Goal: Task Accomplishment & Management: Manage account settings

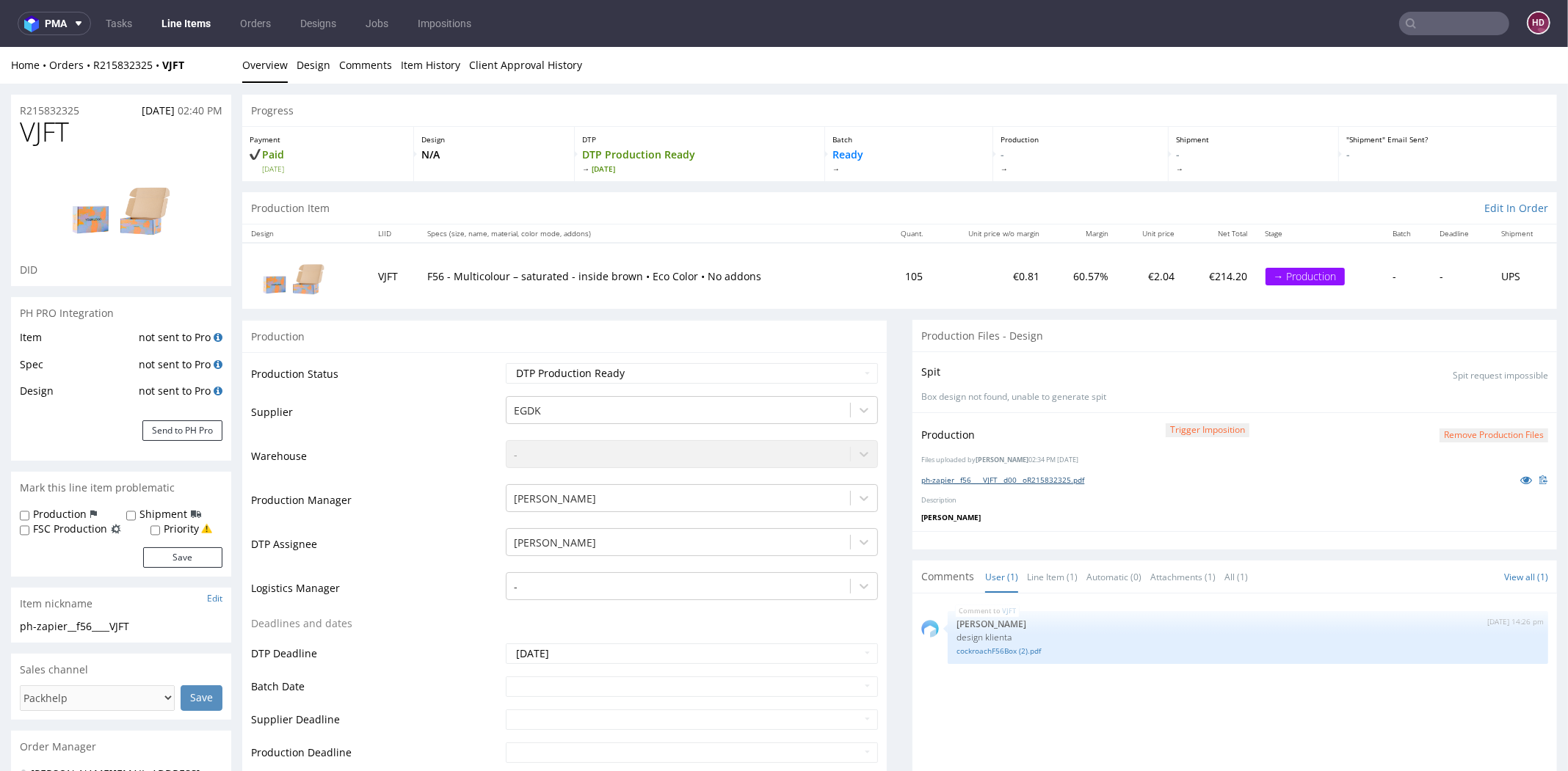
click at [1022, 475] on link "ph-zapier__f56____VJFT__d00__oR215832325.pdf" at bounding box center [1003, 480] width 163 height 10
click at [178, 27] on link "Line Items" at bounding box center [186, 24] width 67 height 24
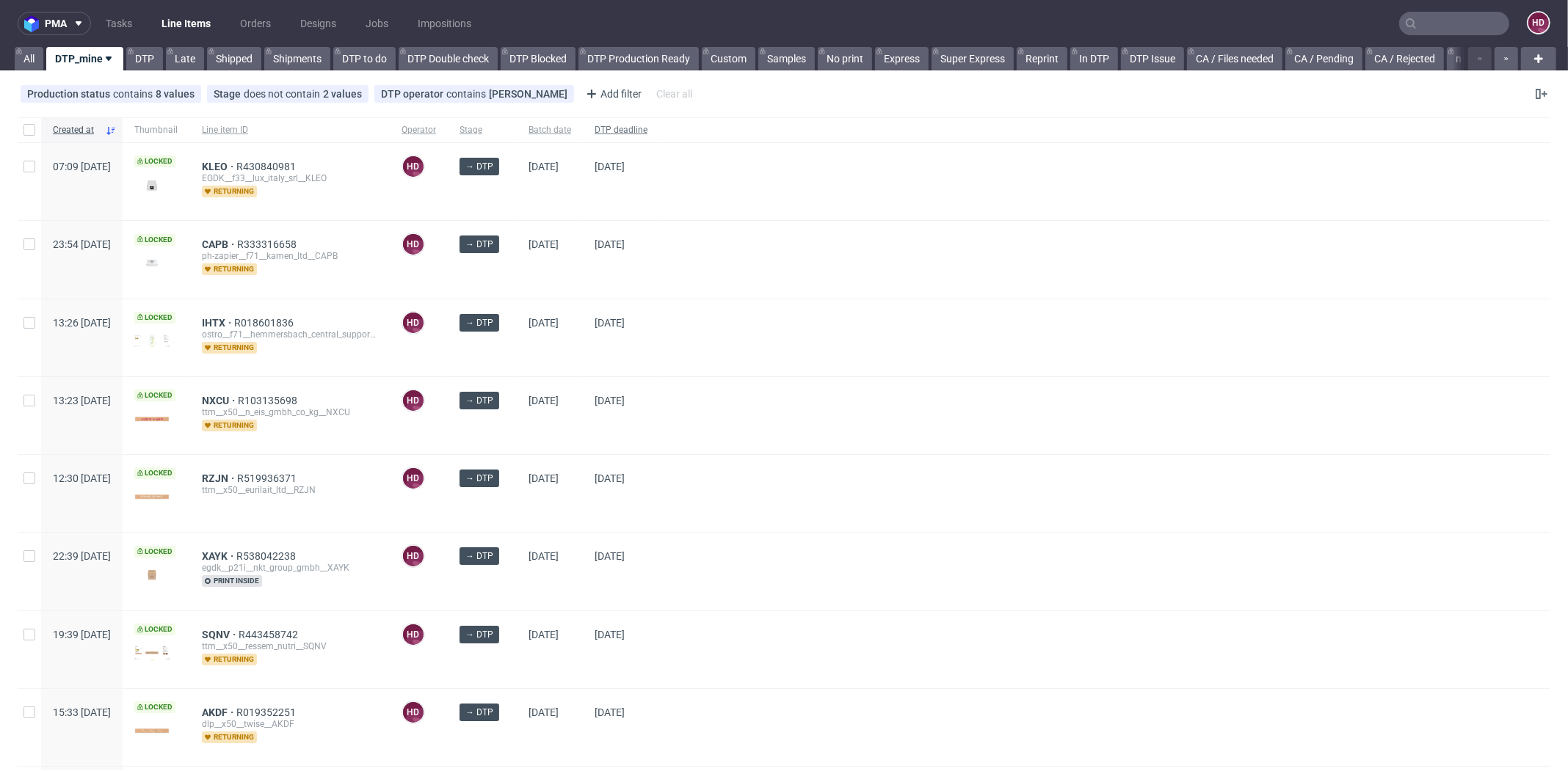
click at [648, 126] on span "DTP deadline" at bounding box center [621, 130] width 53 height 13
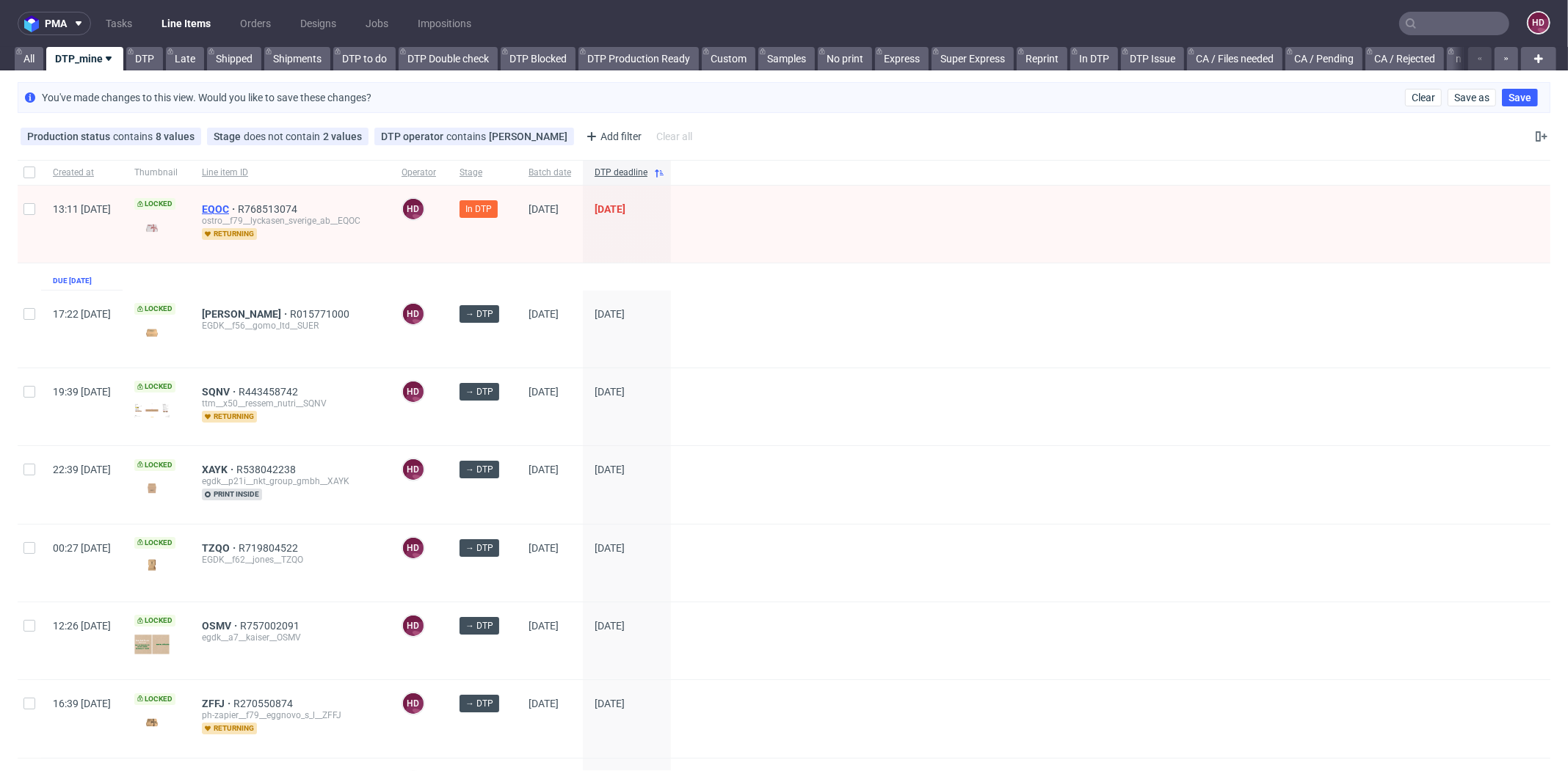
click at [238, 206] on span "EQOC" at bounding box center [219, 209] width 36 height 12
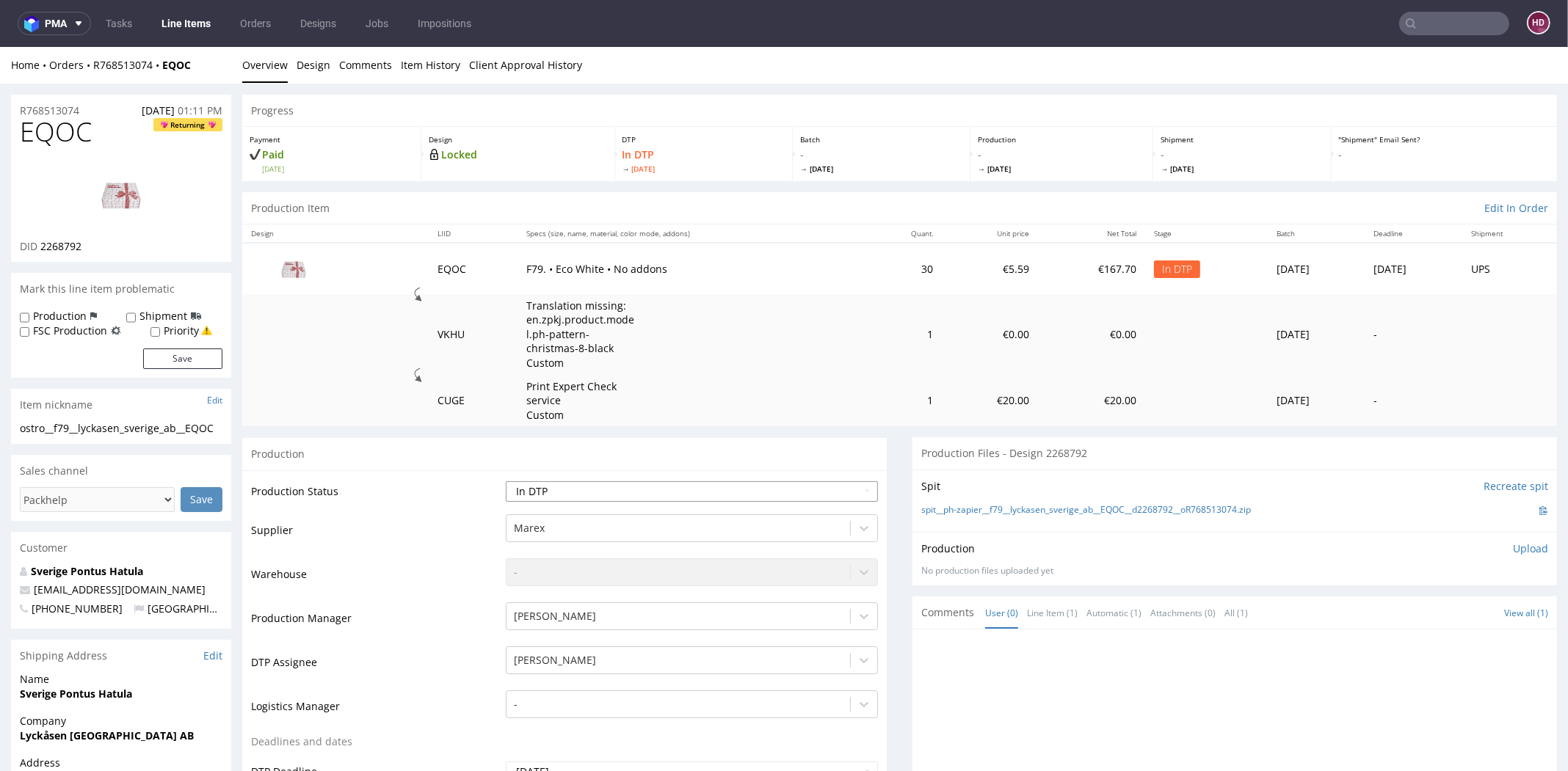
click at [578, 490] on select "Waiting for Artwork Waiting for Diecut Waiting for Mockup Waiting for DTP Waiti…" at bounding box center [692, 491] width 372 height 20
select select "dtp_production_ready"
click at [506, 481] on select "Waiting for Artwork Waiting for Diecut Waiting for Mockup Waiting for DTP Waiti…" at bounding box center [692, 491] width 372 height 20
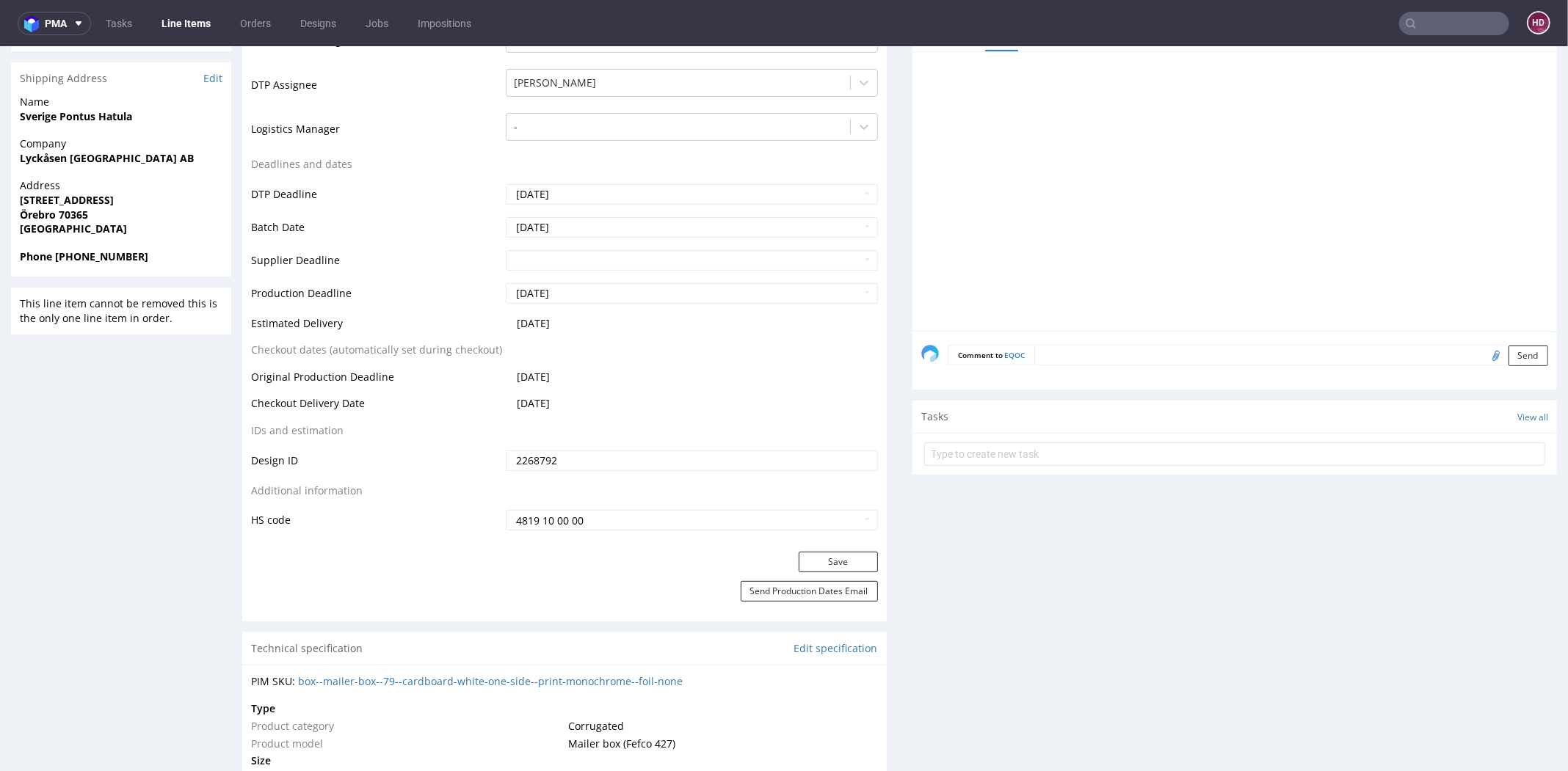
scroll to position [920, 0]
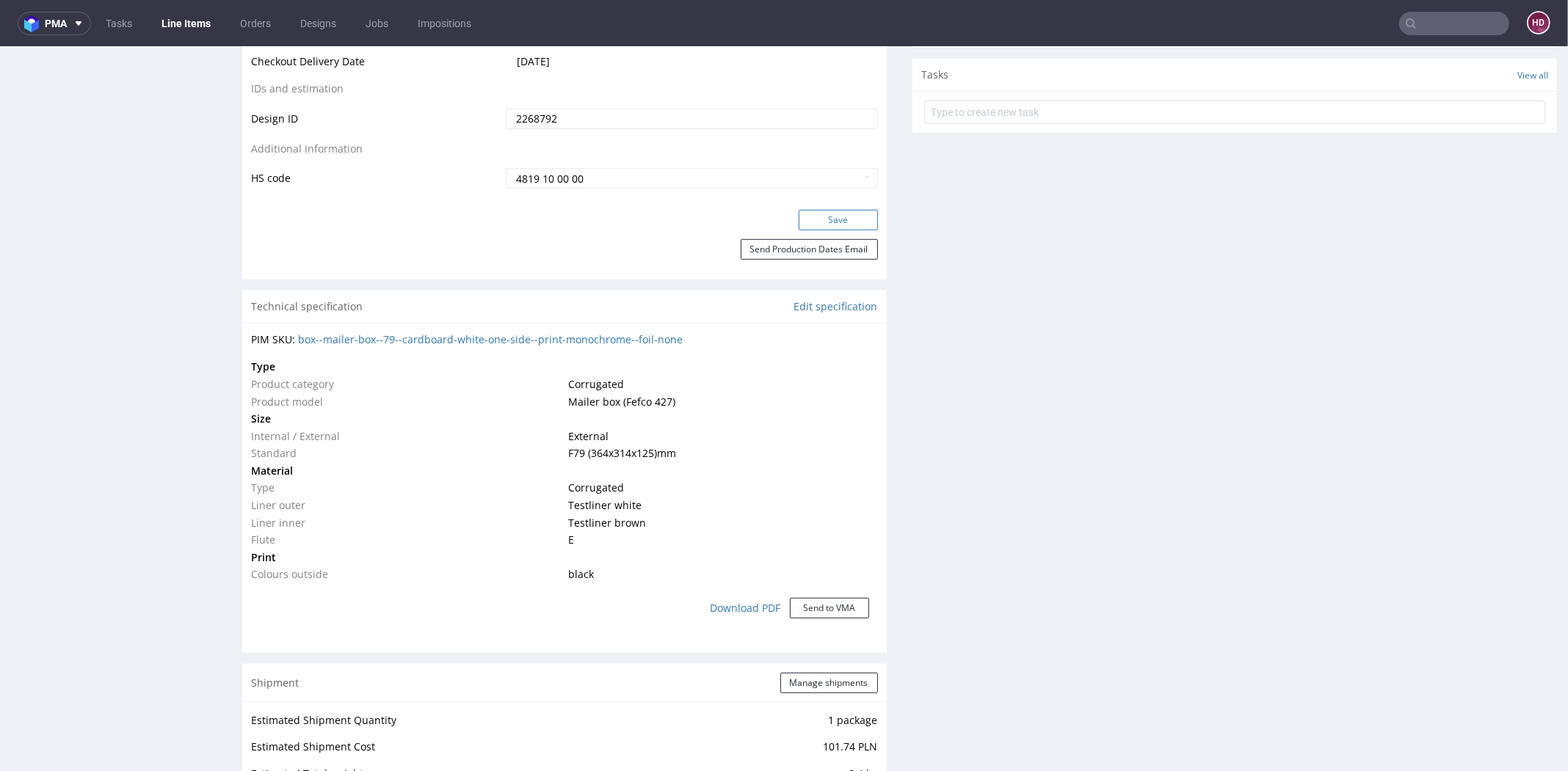
click at [813, 223] on button "Save" at bounding box center [838, 220] width 79 height 20
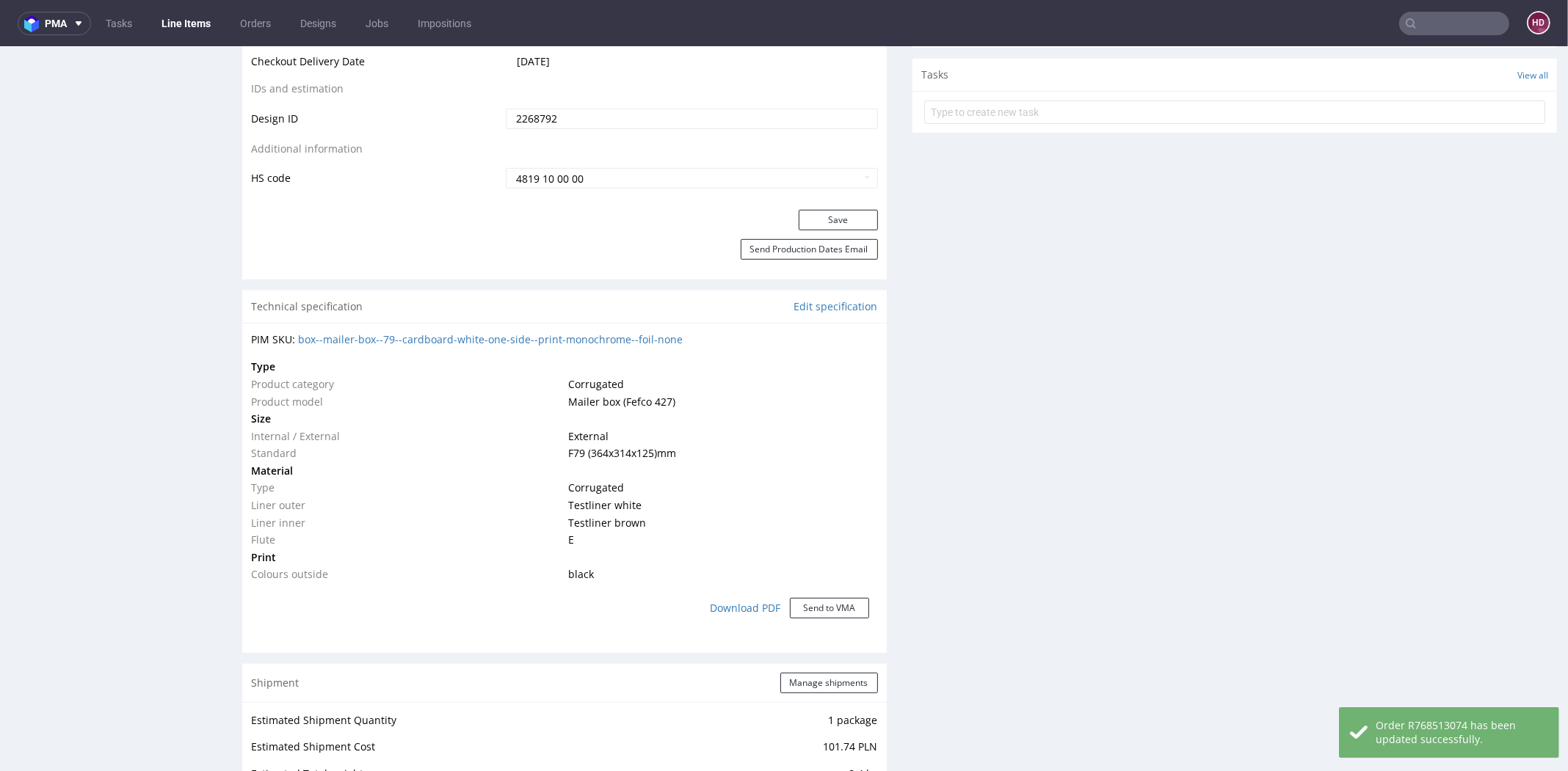
click at [191, 24] on link "Line Items" at bounding box center [186, 24] width 67 height 24
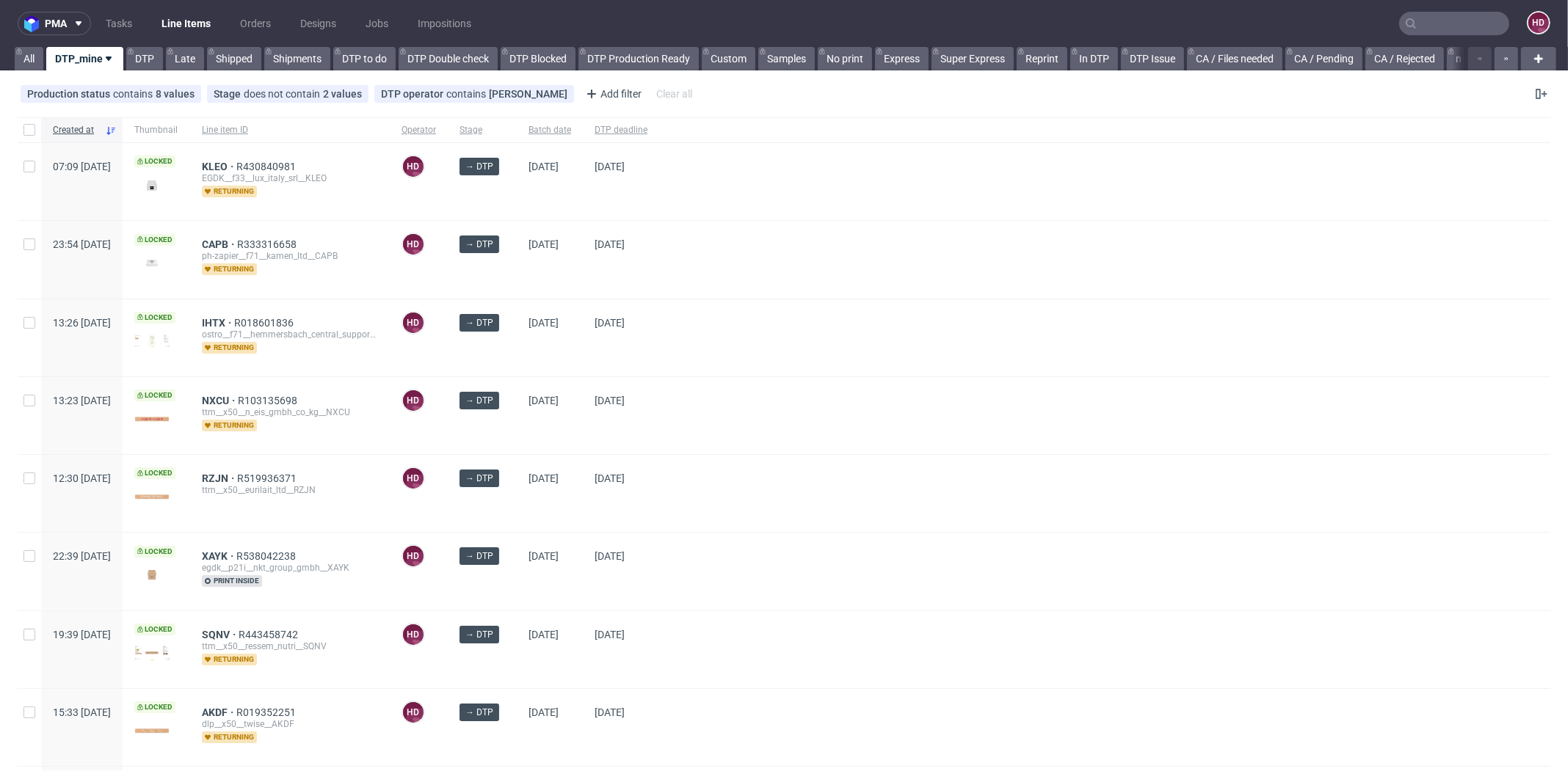
scroll to position [1, 0]
click at [648, 131] on span "DTP deadline" at bounding box center [621, 129] width 53 height 13
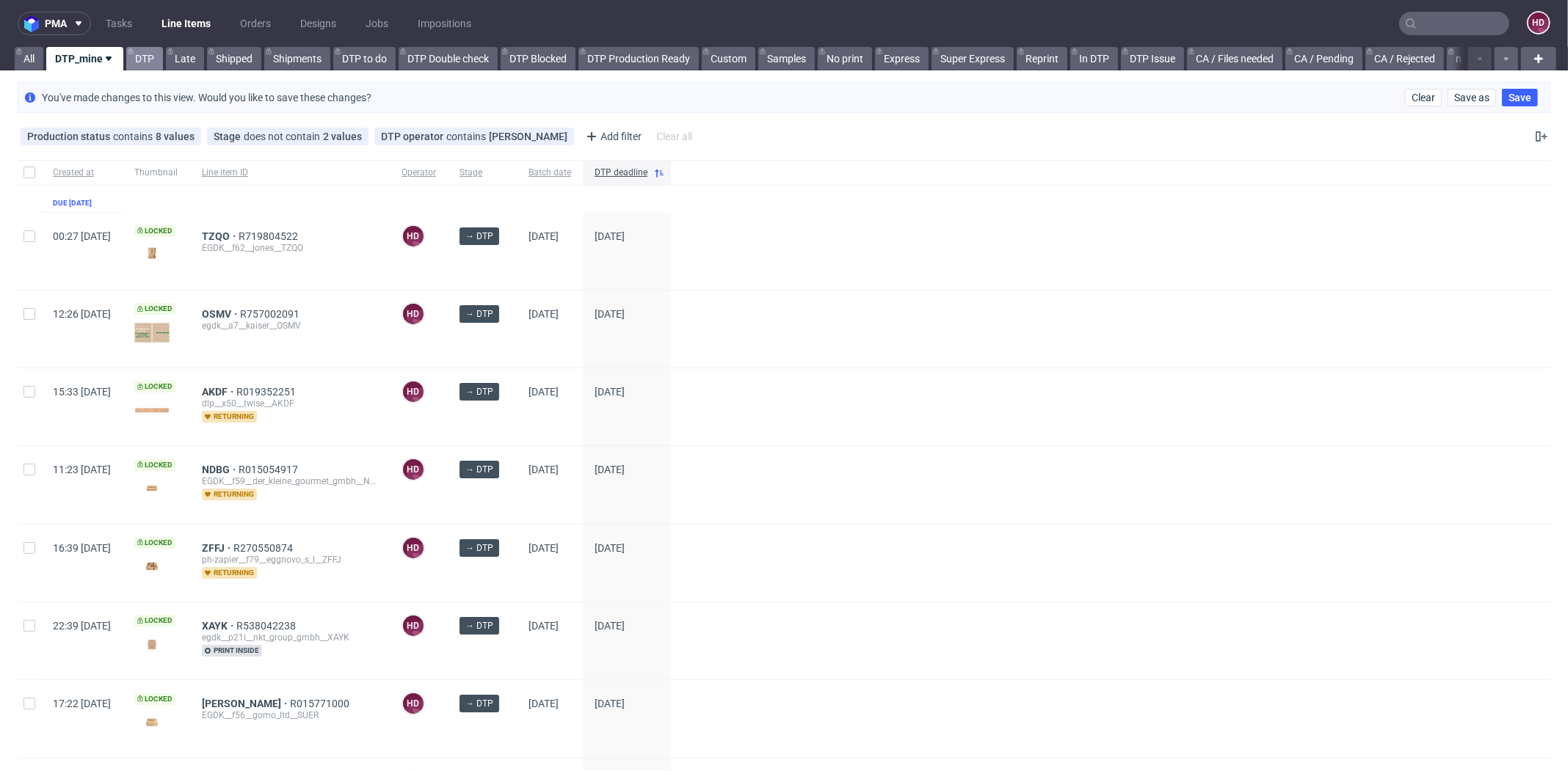
click at [144, 56] on link "DTP" at bounding box center [145, 59] width 37 height 24
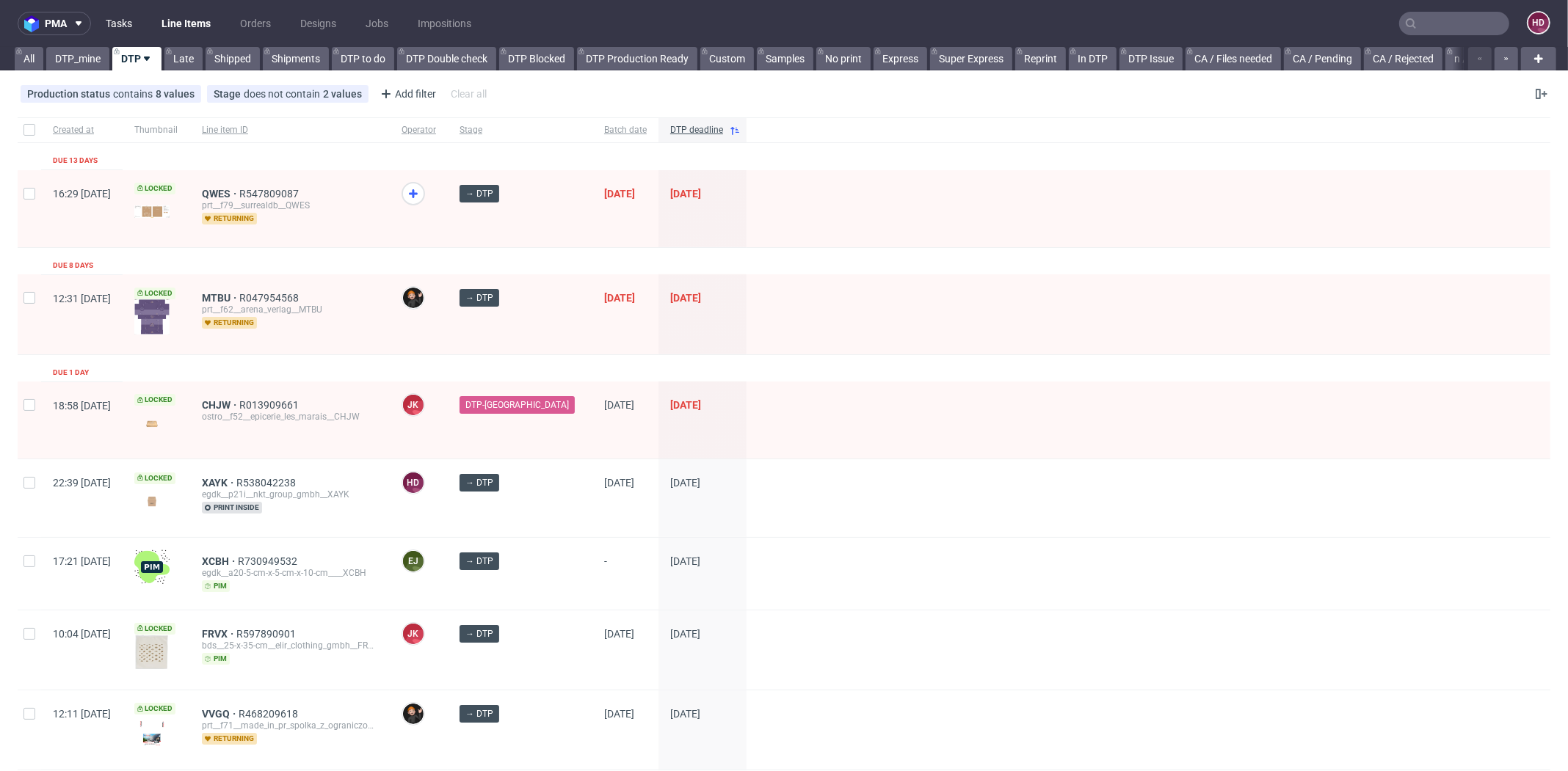
click at [123, 19] on link "Tasks" at bounding box center [119, 24] width 44 height 24
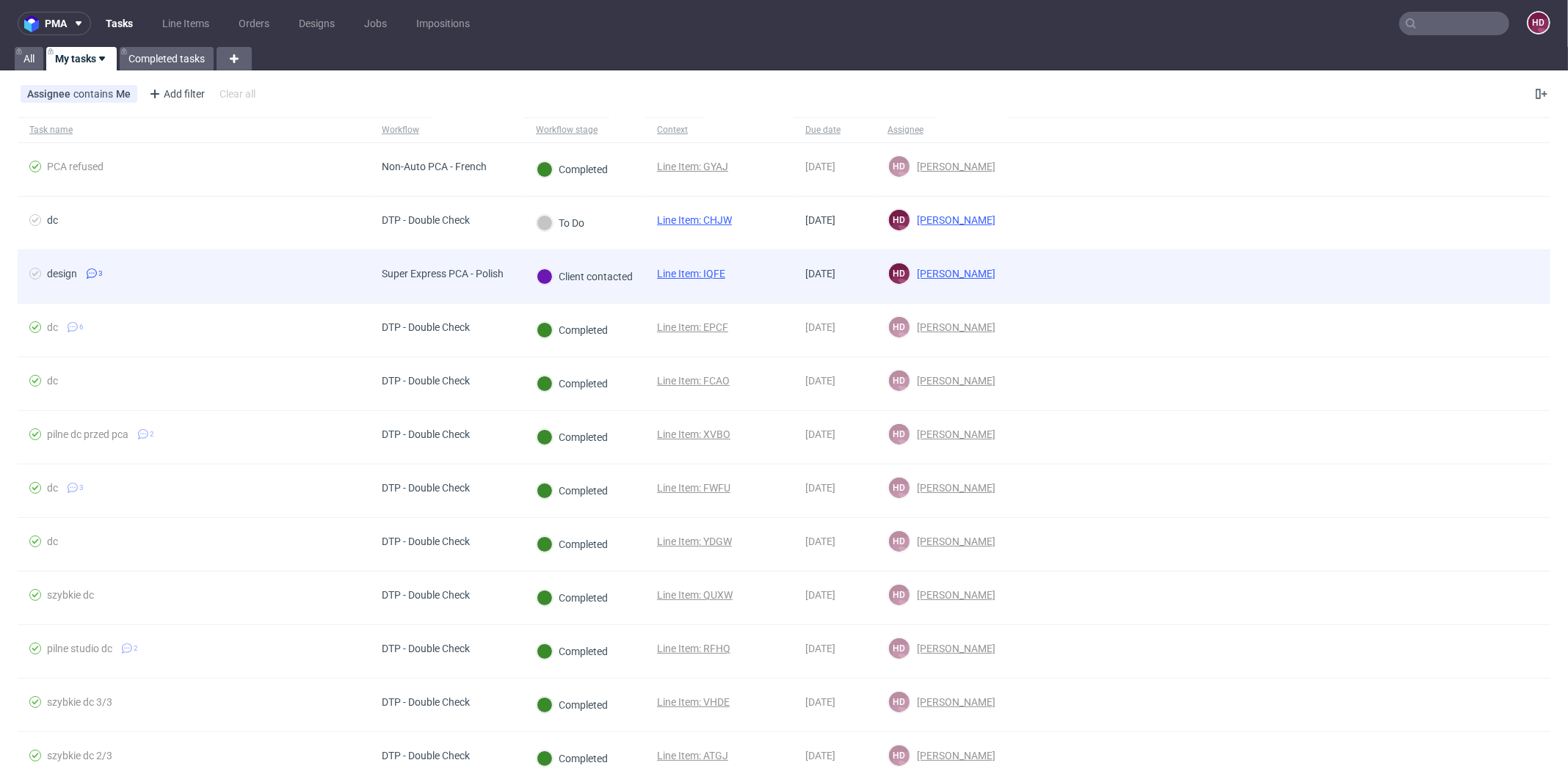
click at [439, 272] on div "Super Express PCA - Polish" at bounding box center [442, 274] width 122 height 12
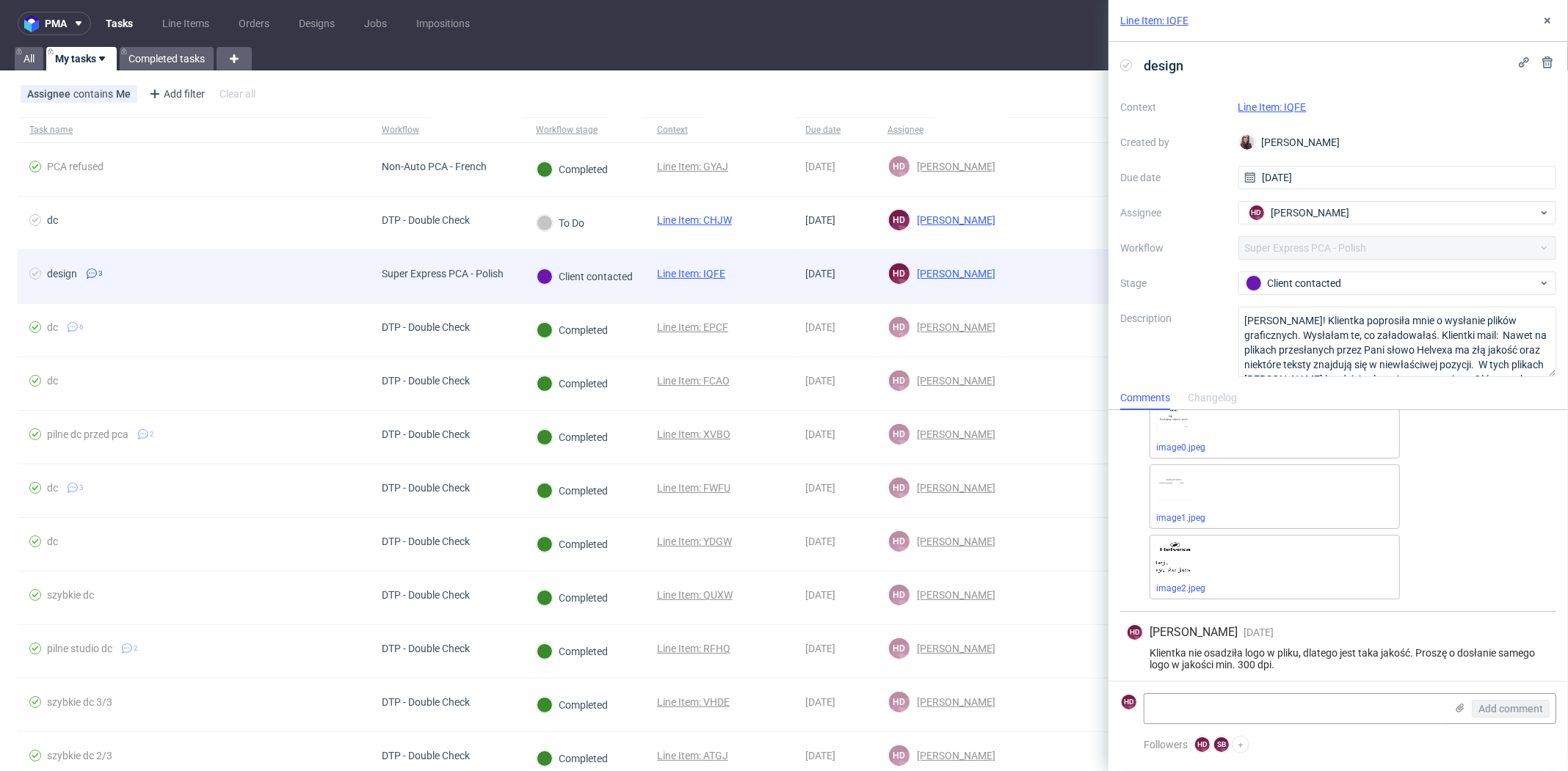
scroll to position [204, 0]
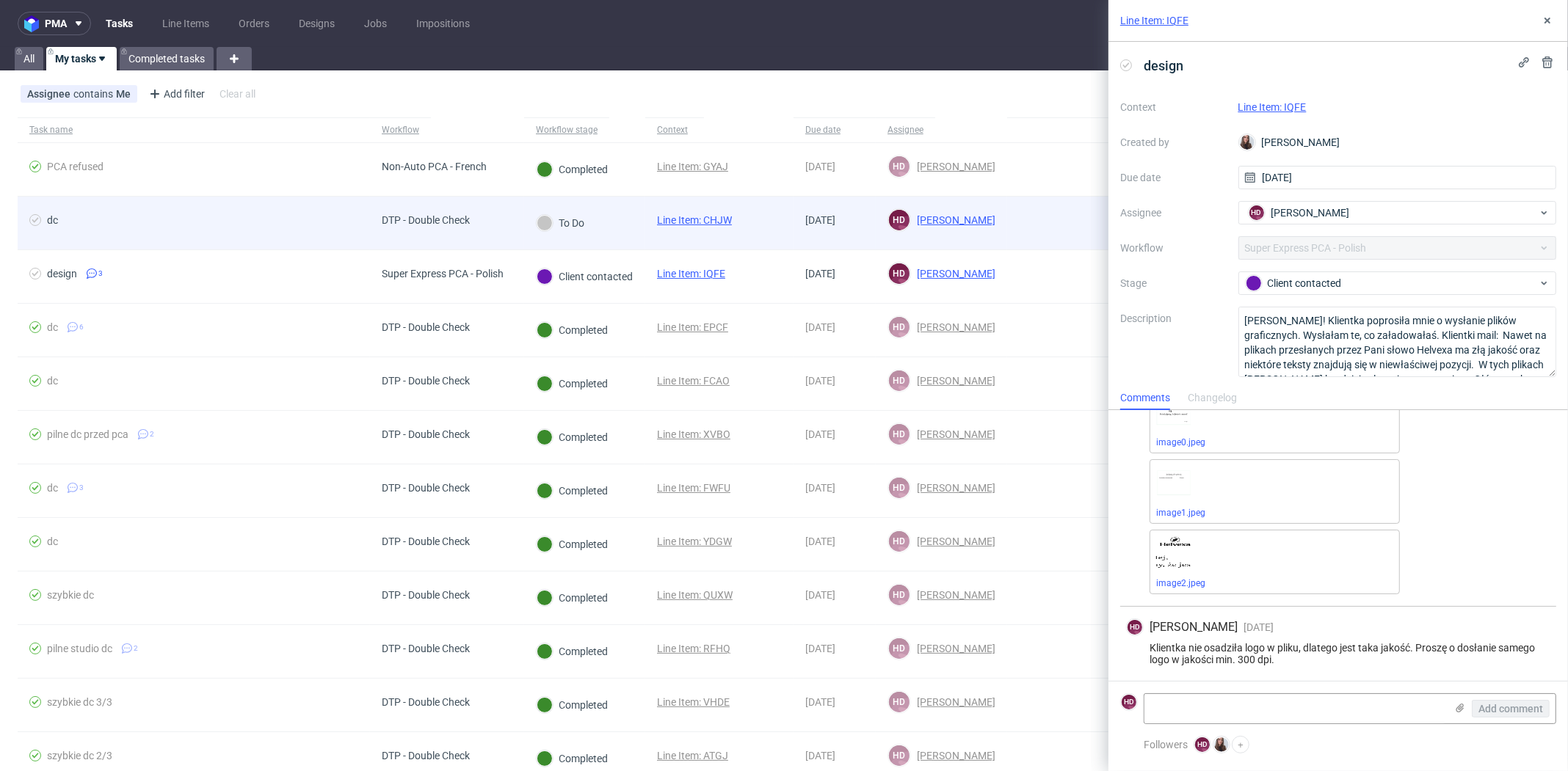
click at [616, 221] on div "To Do" at bounding box center [585, 223] width 121 height 54
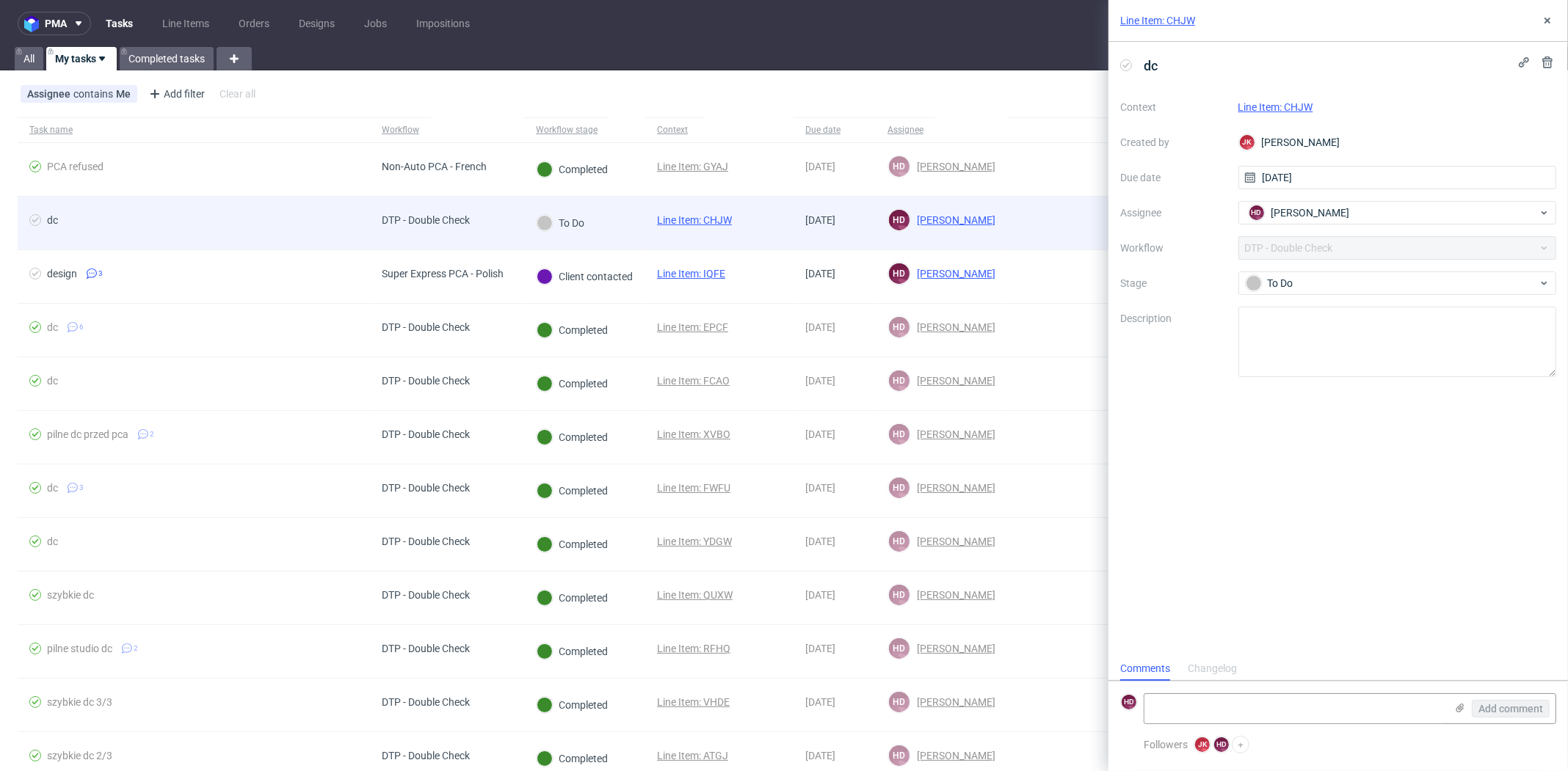
scroll to position [12, 0]
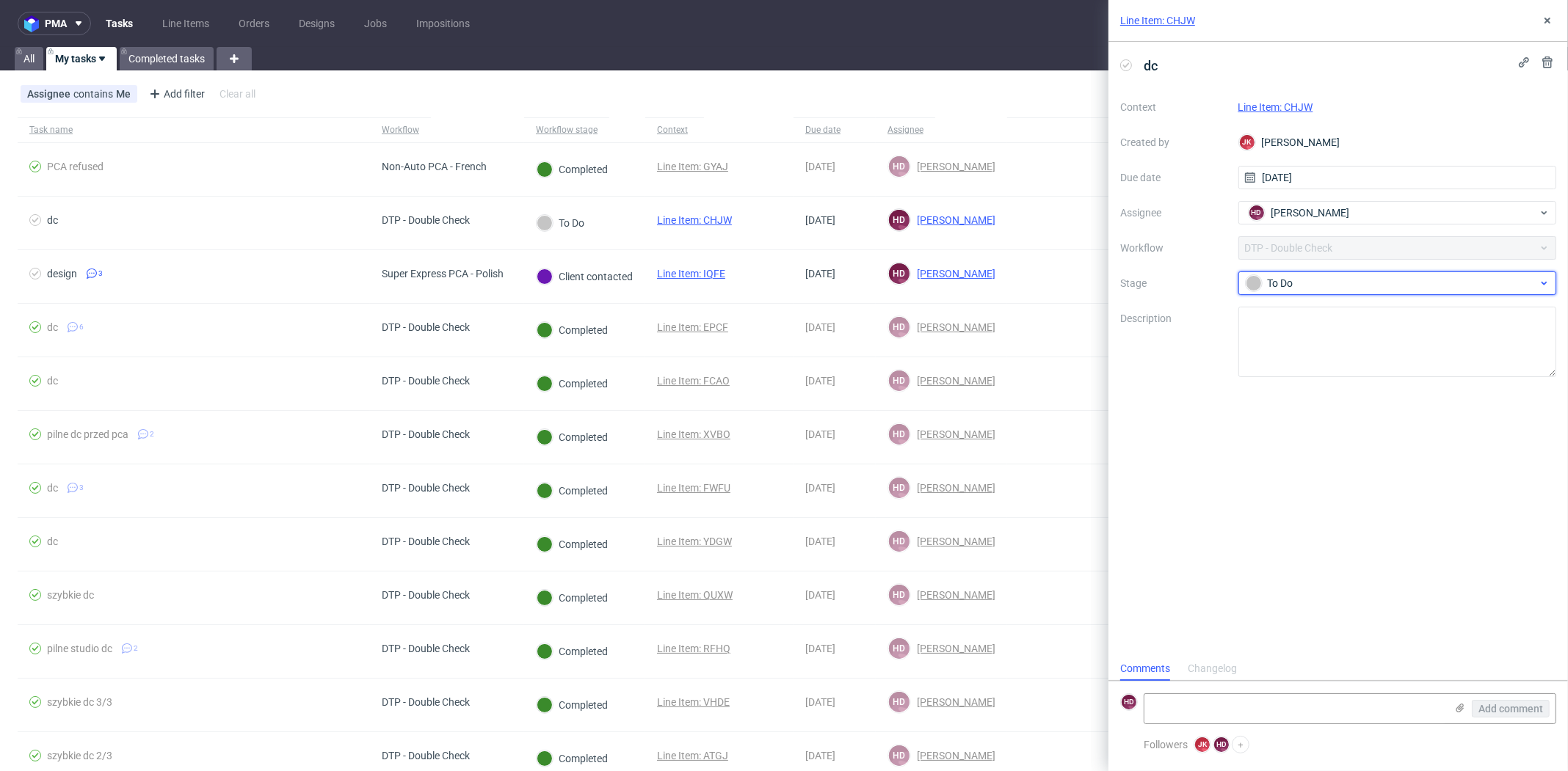
click at [1358, 282] on div "To Do" at bounding box center [1392, 283] width 293 height 16
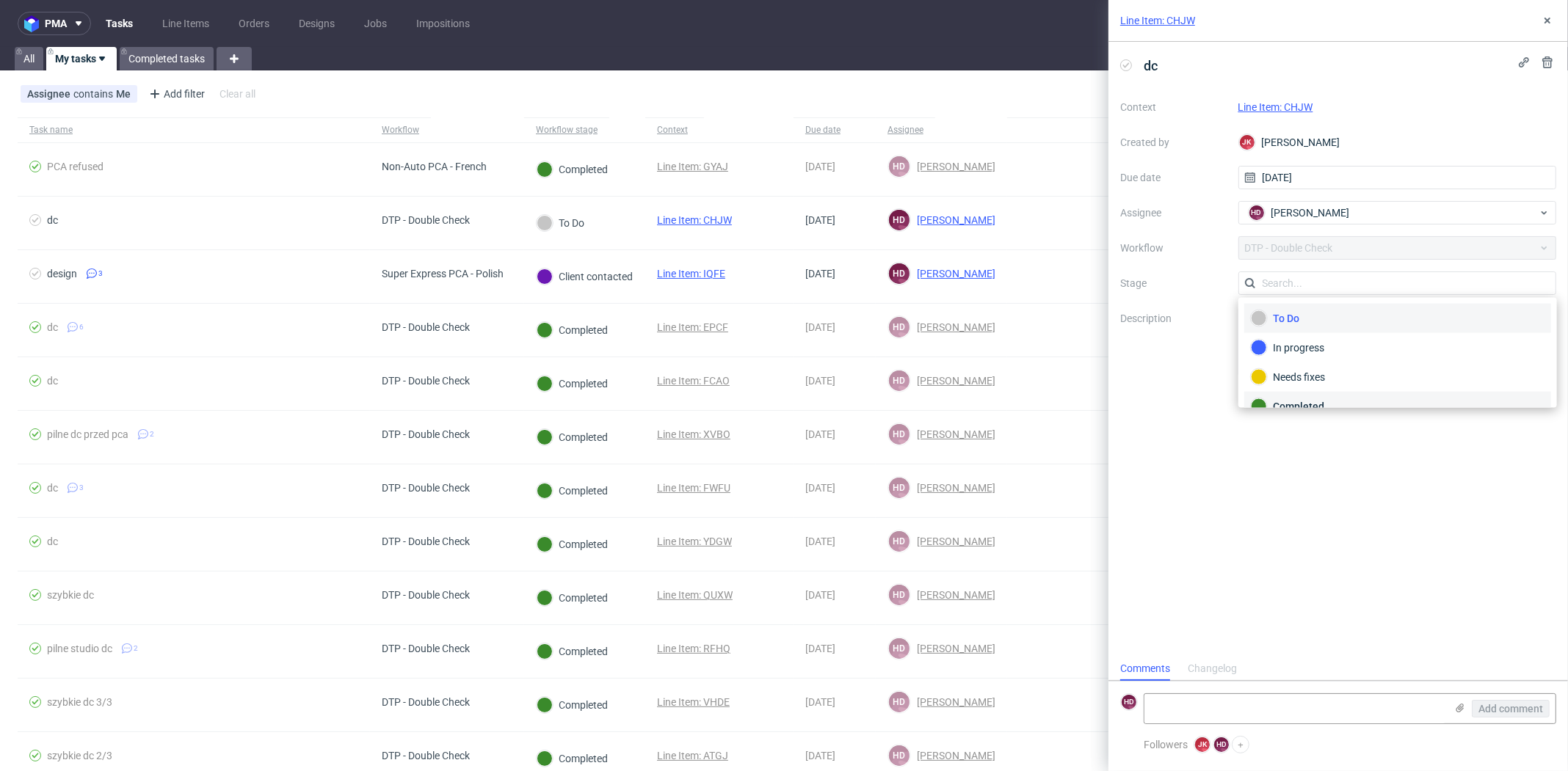
click at [1316, 399] on div "Completed" at bounding box center [1397, 406] width 293 height 16
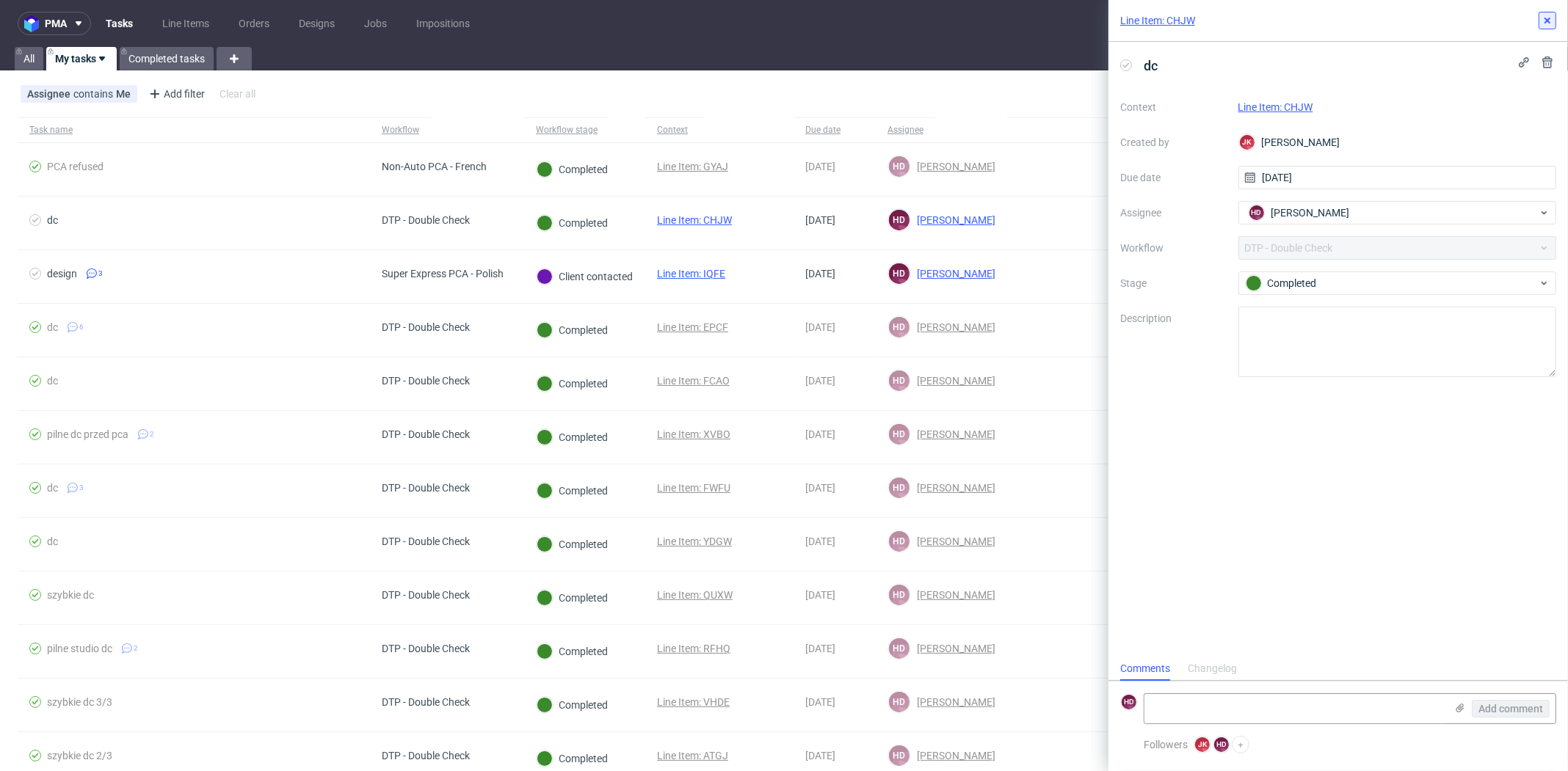
click at [1546, 16] on icon at bounding box center [1548, 20] width 12 height 12
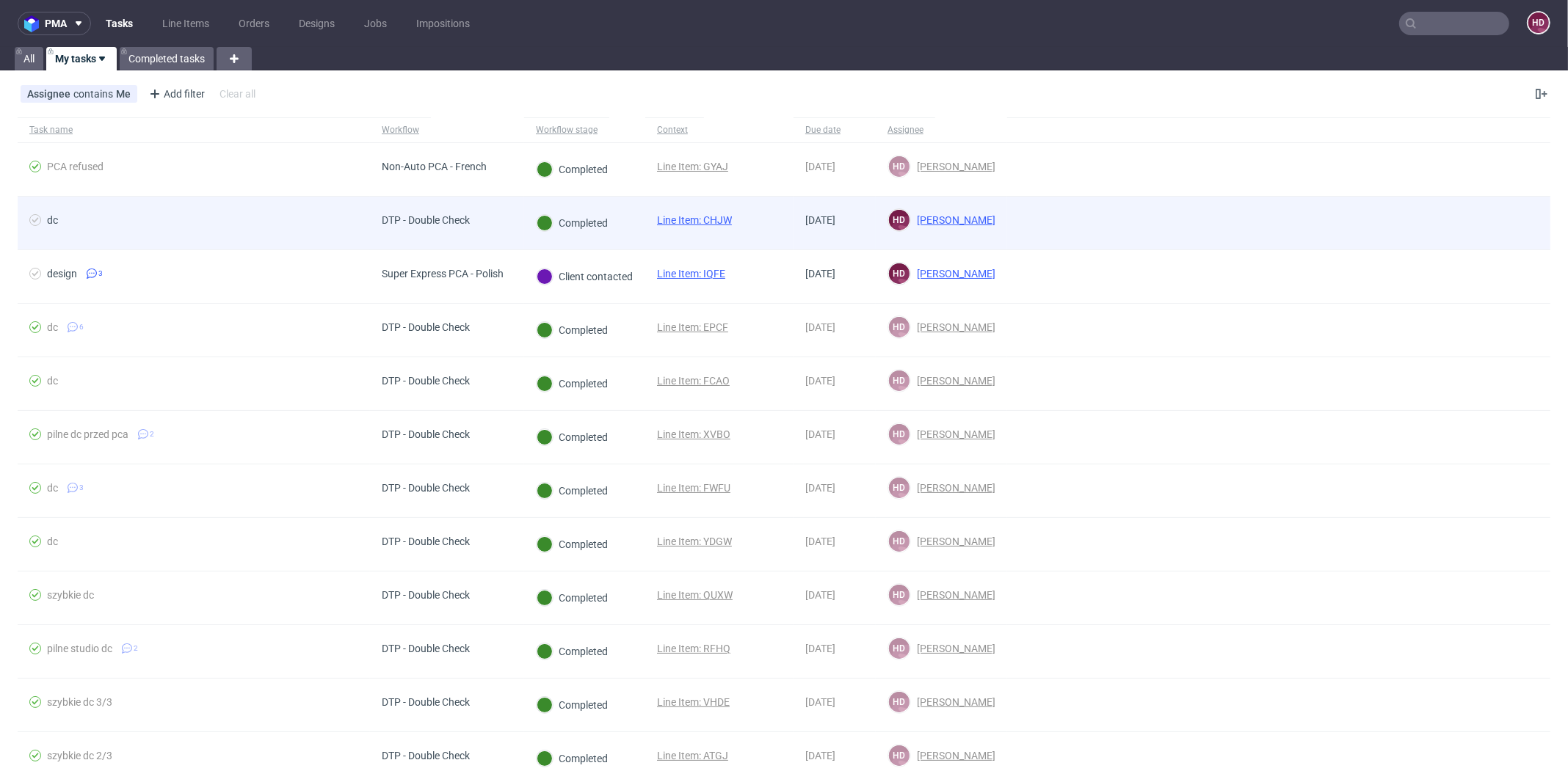
click at [249, 211] on div "dc" at bounding box center [194, 223] width 352 height 53
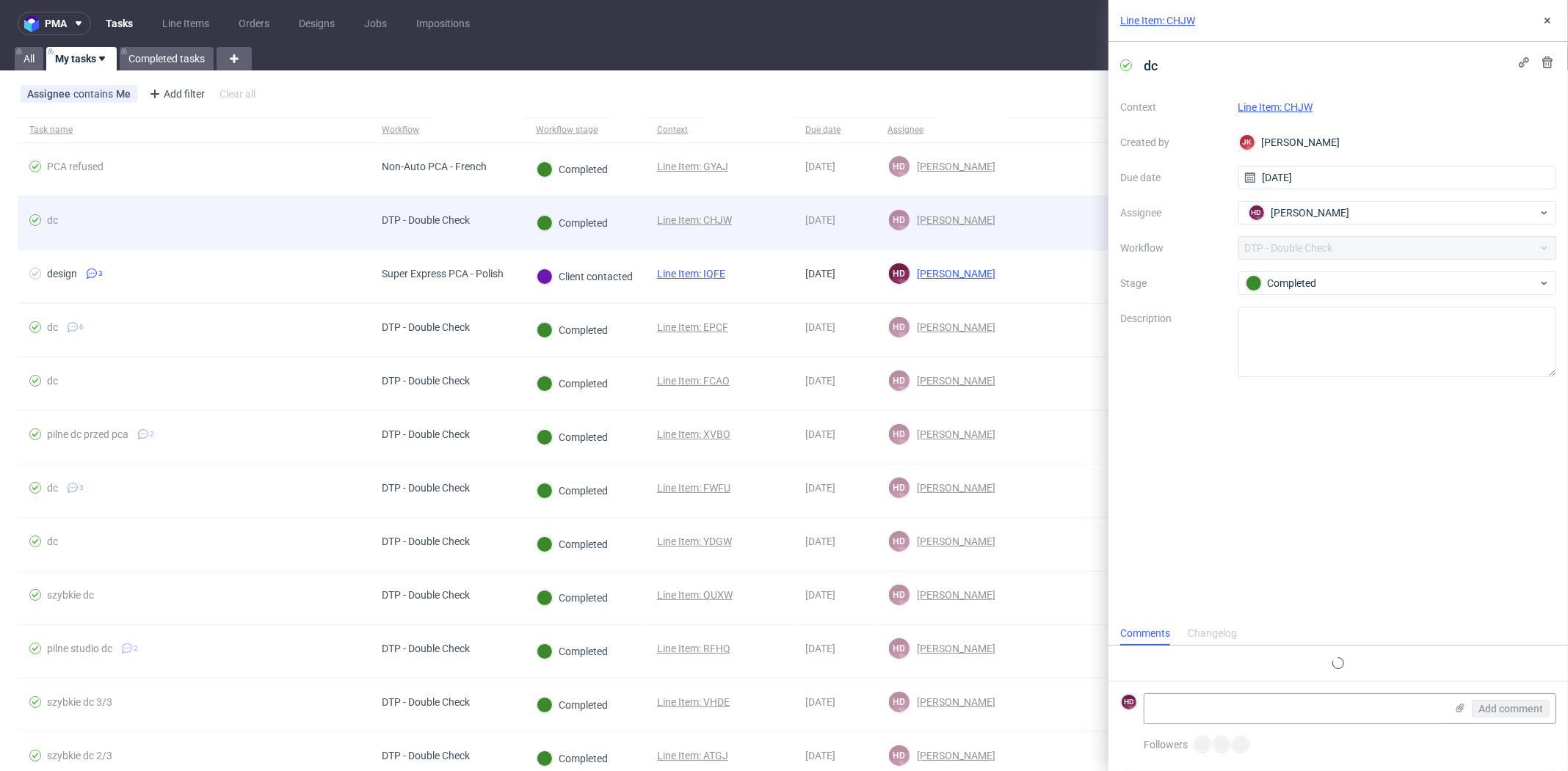
scroll to position [12, 0]
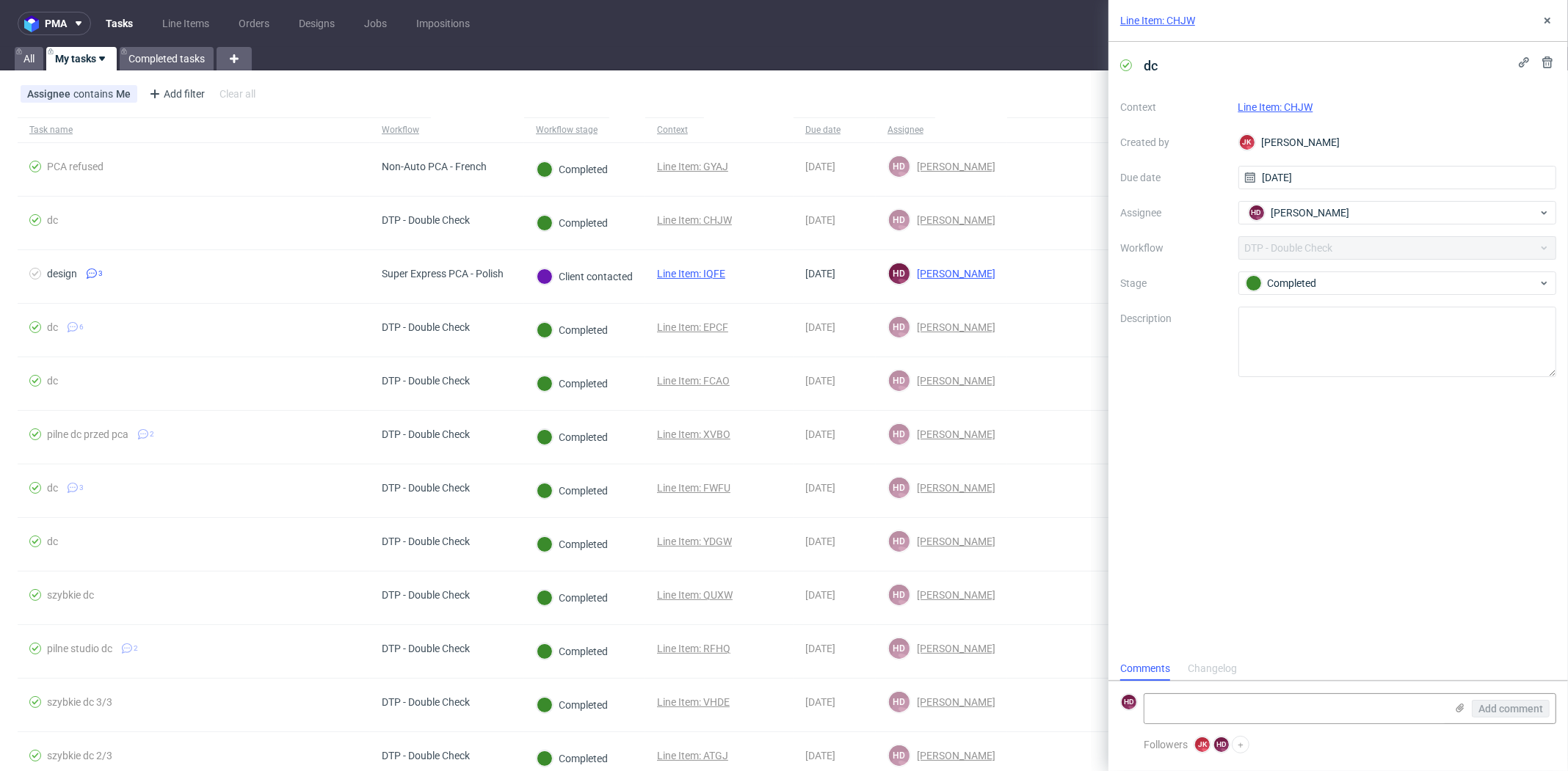
click at [1294, 101] on link "Line Item: CHJW" at bounding box center [1276, 107] width 75 height 12
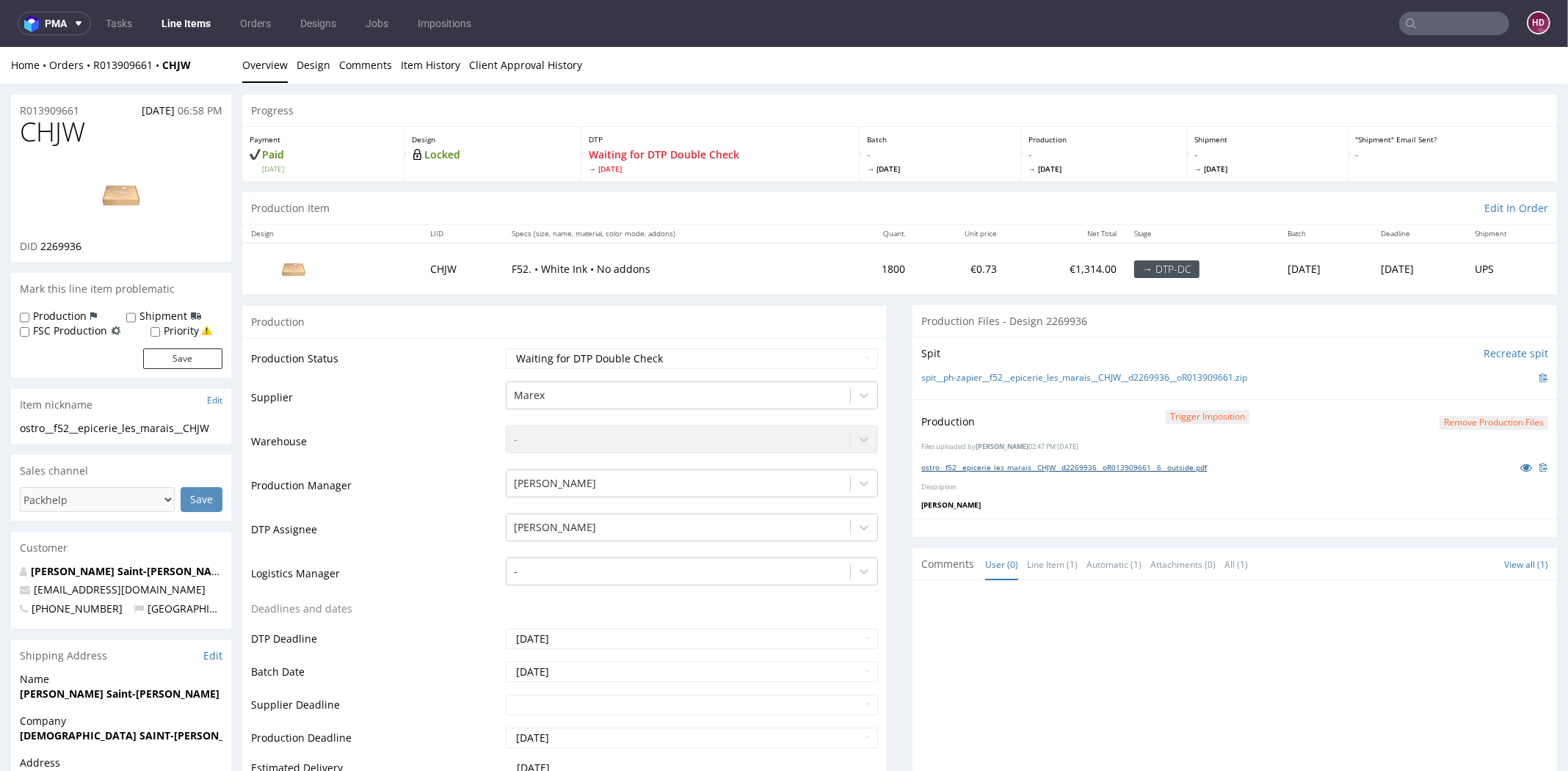
click at [1109, 462] on link "ostro__f52__epicerie_les_marais__CHJW__d2269936__oR013909661__6__outside.pdf" at bounding box center [1065, 468] width 286 height 10
click at [639, 358] on select "Waiting for Artwork Waiting for Diecut Waiting for Mockup Waiting for DTP Waiti…" at bounding box center [692, 359] width 372 height 20
select select "dtp_dc_done"
click at [506, 349] on select "Waiting for Artwork Waiting for Diecut Waiting for Mockup Waiting for DTP Waiti…" at bounding box center [692, 359] width 372 height 20
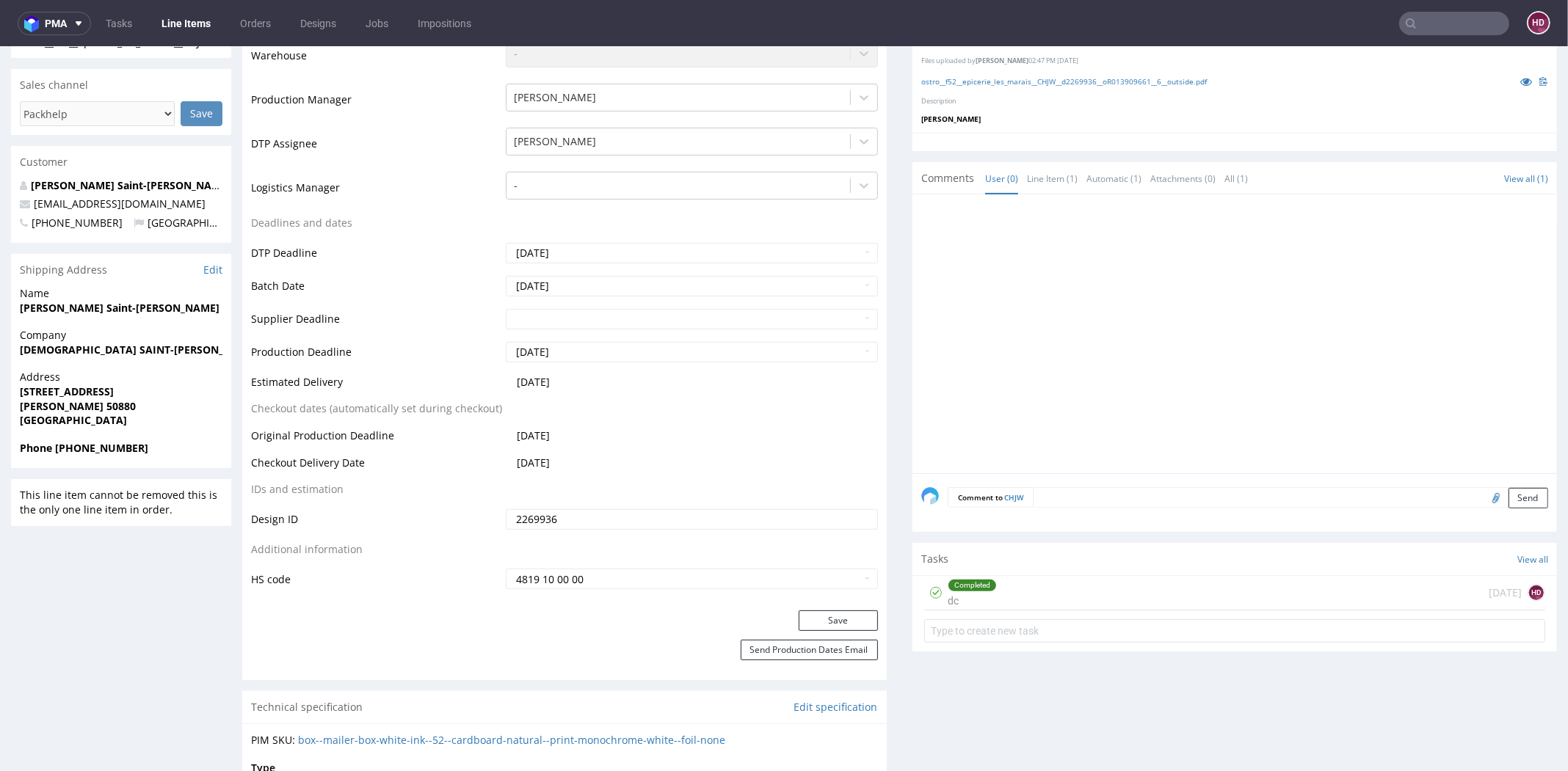
scroll to position [408, 0]
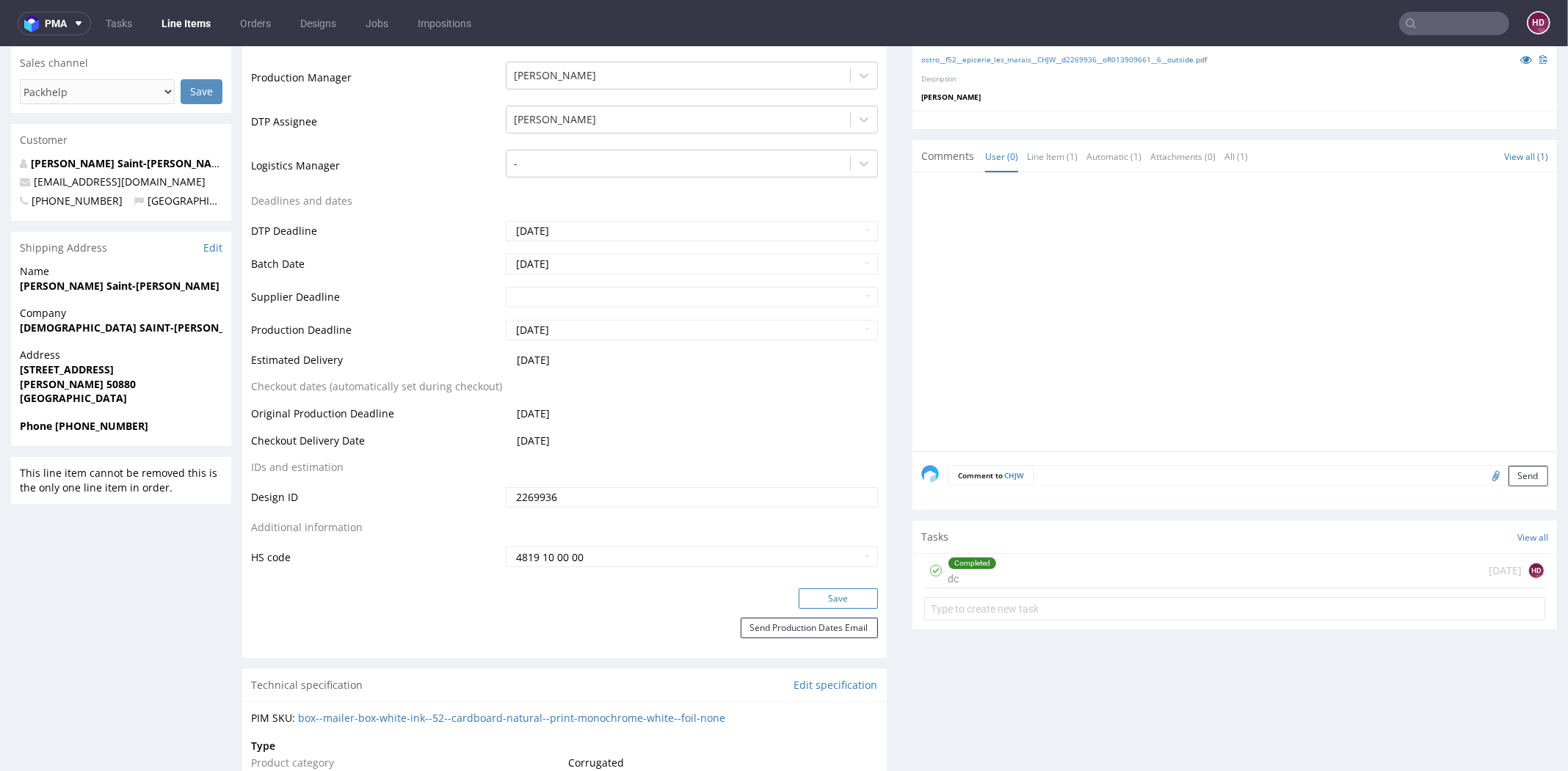
click at [809, 593] on button "Save" at bounding box center [838, 598] width 79 height 20
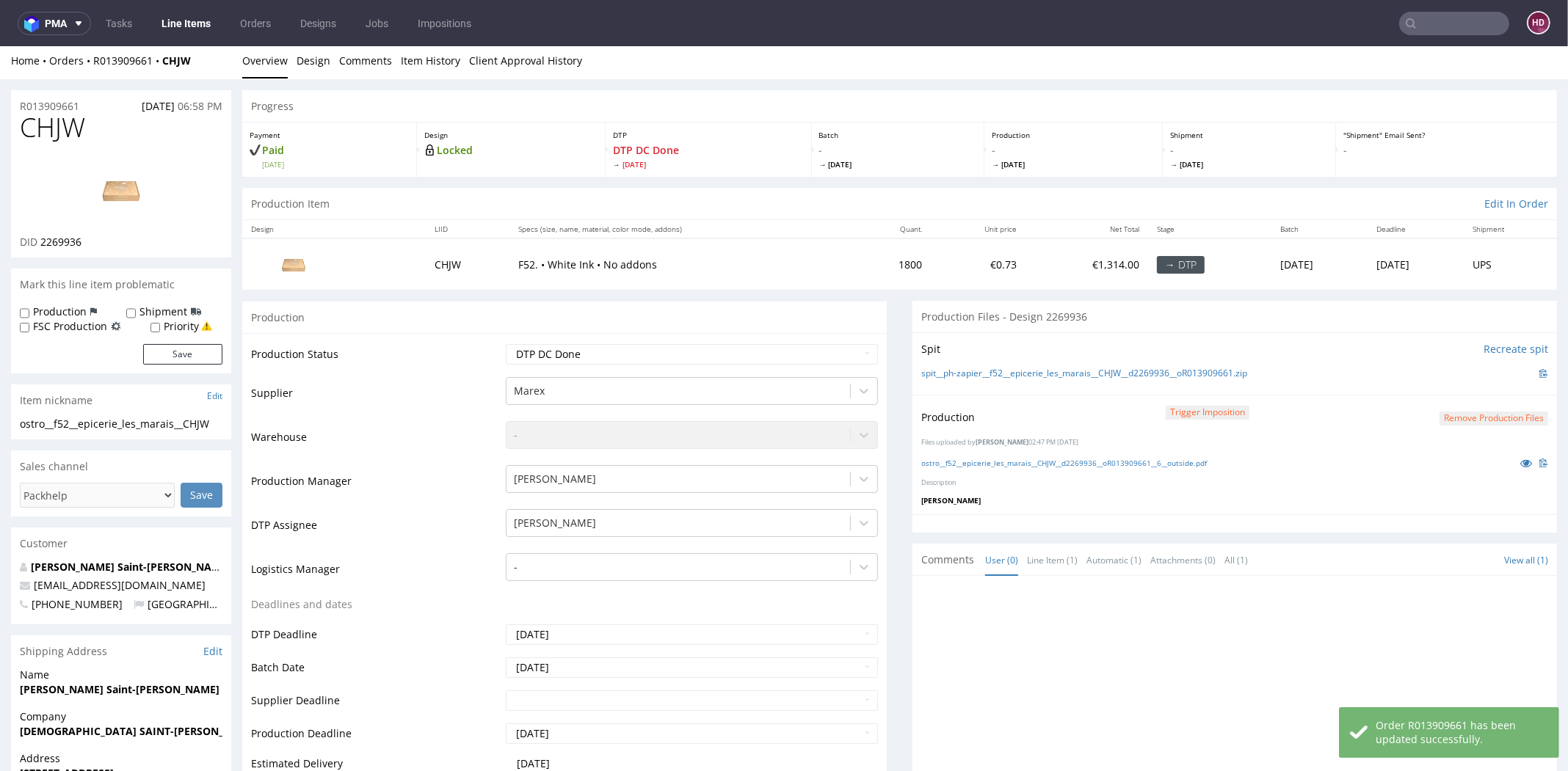
scroll to position [0, 0]
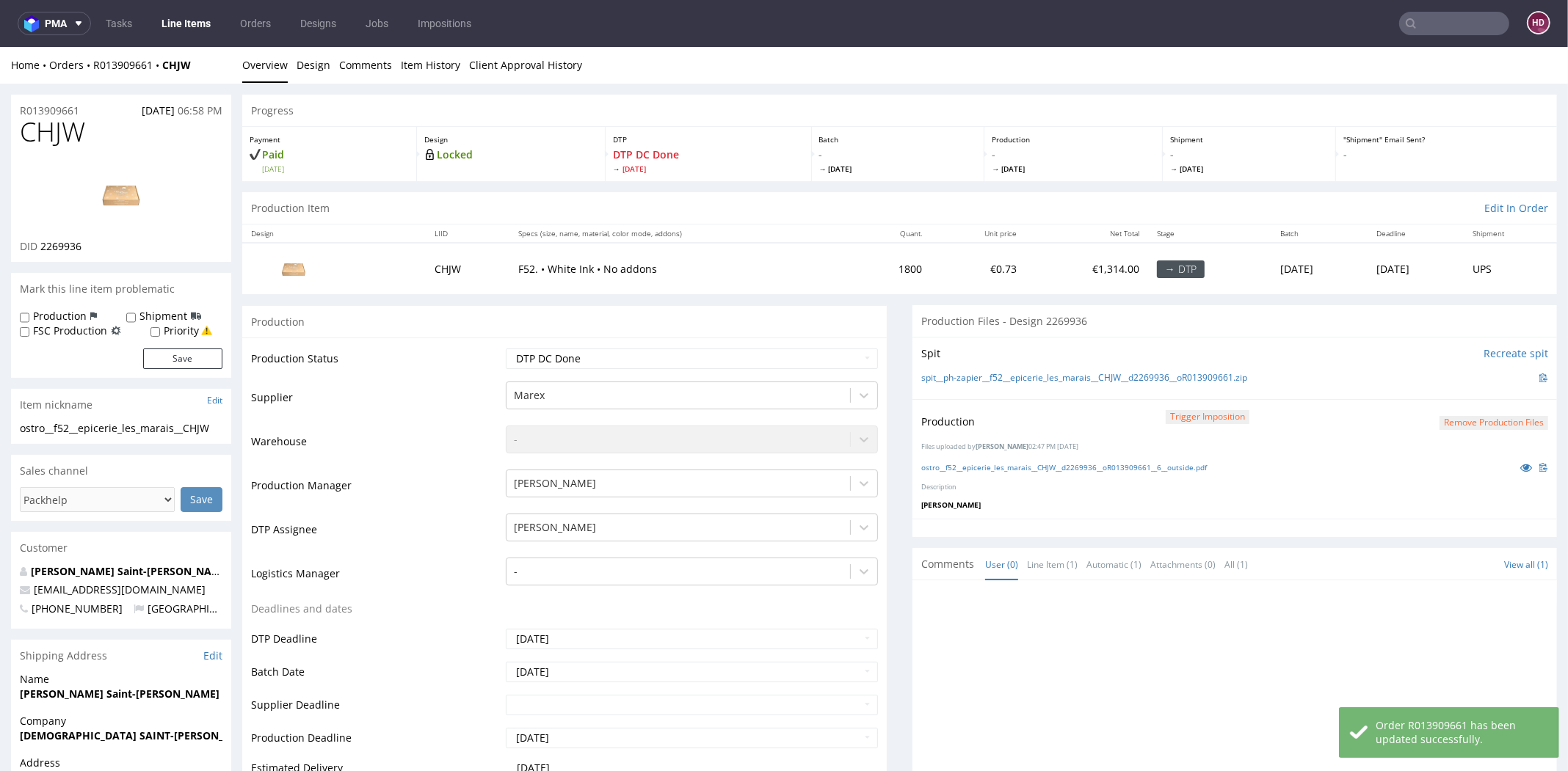
click at [62, 175] on img at bounding box center [121, 195] width 117 height 66
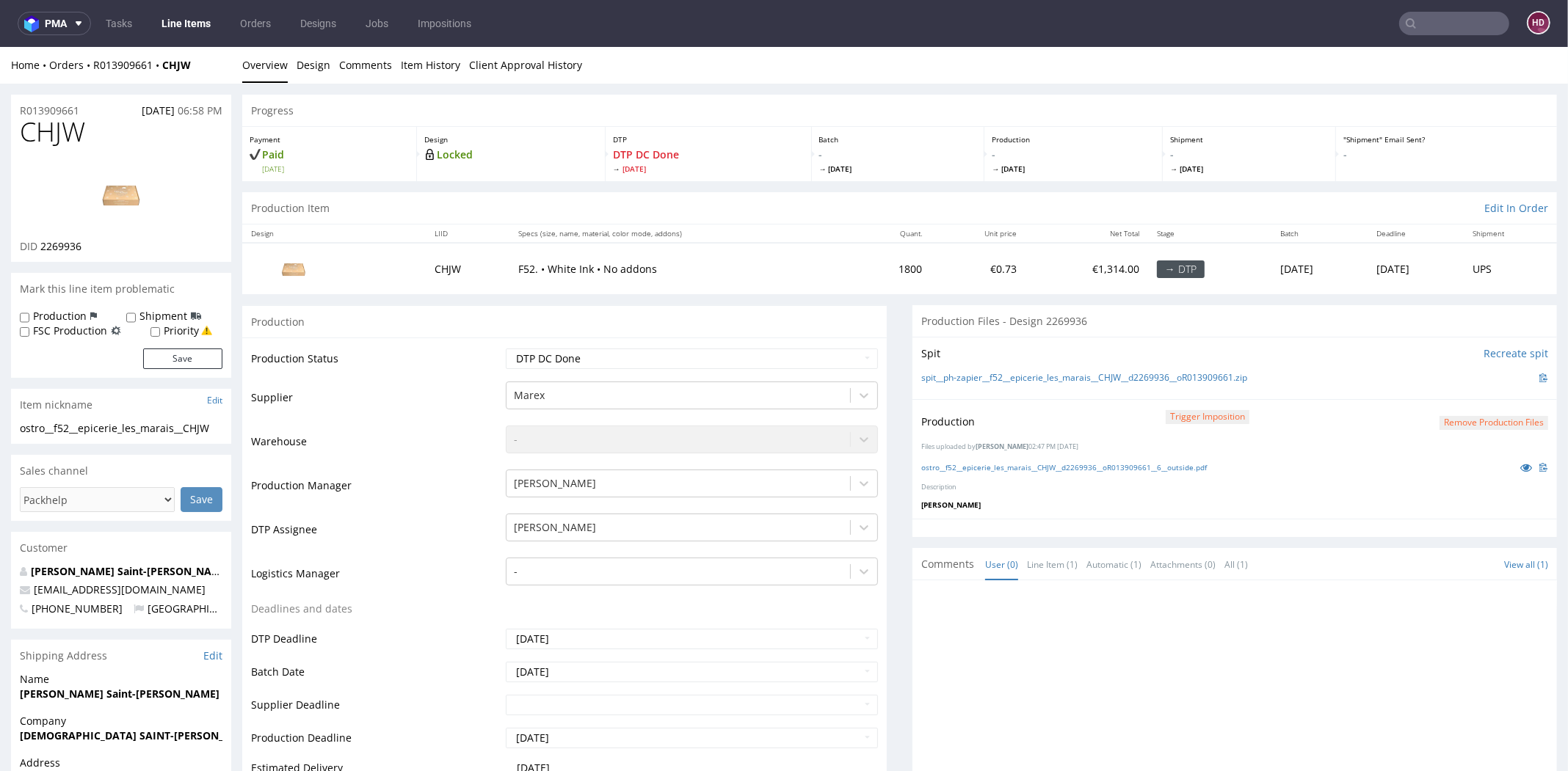
click at [212, 28] on link "Line Items" at bounding box center [186, 24] width 67 height 24
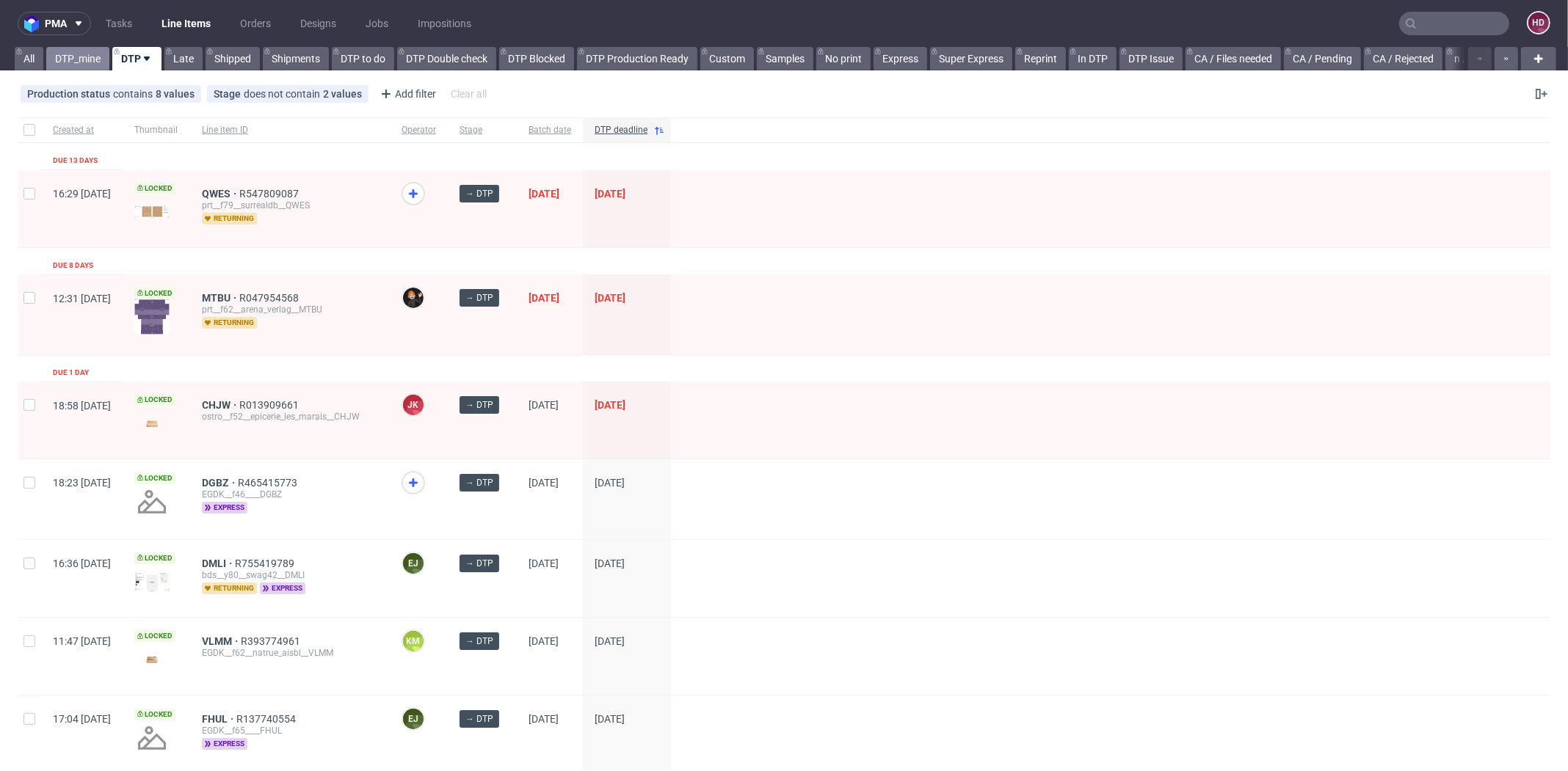
click at [82, 65] on link "DTP_mine" at bounding box center [77, 59] width 63 height 24
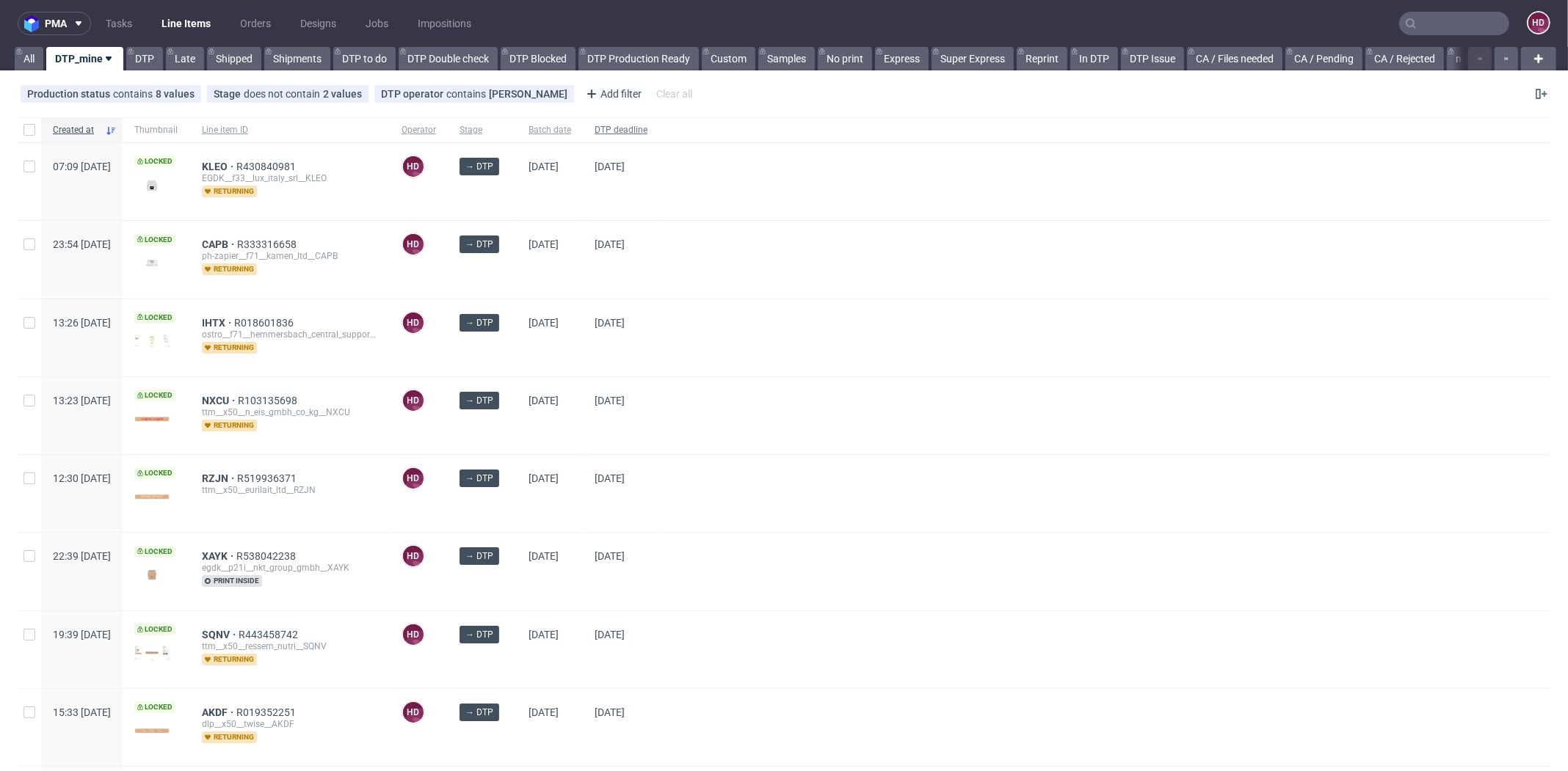
click at [648, 128] on span "DTP deadline" at bounding box center [621, 130] width 53 height 13
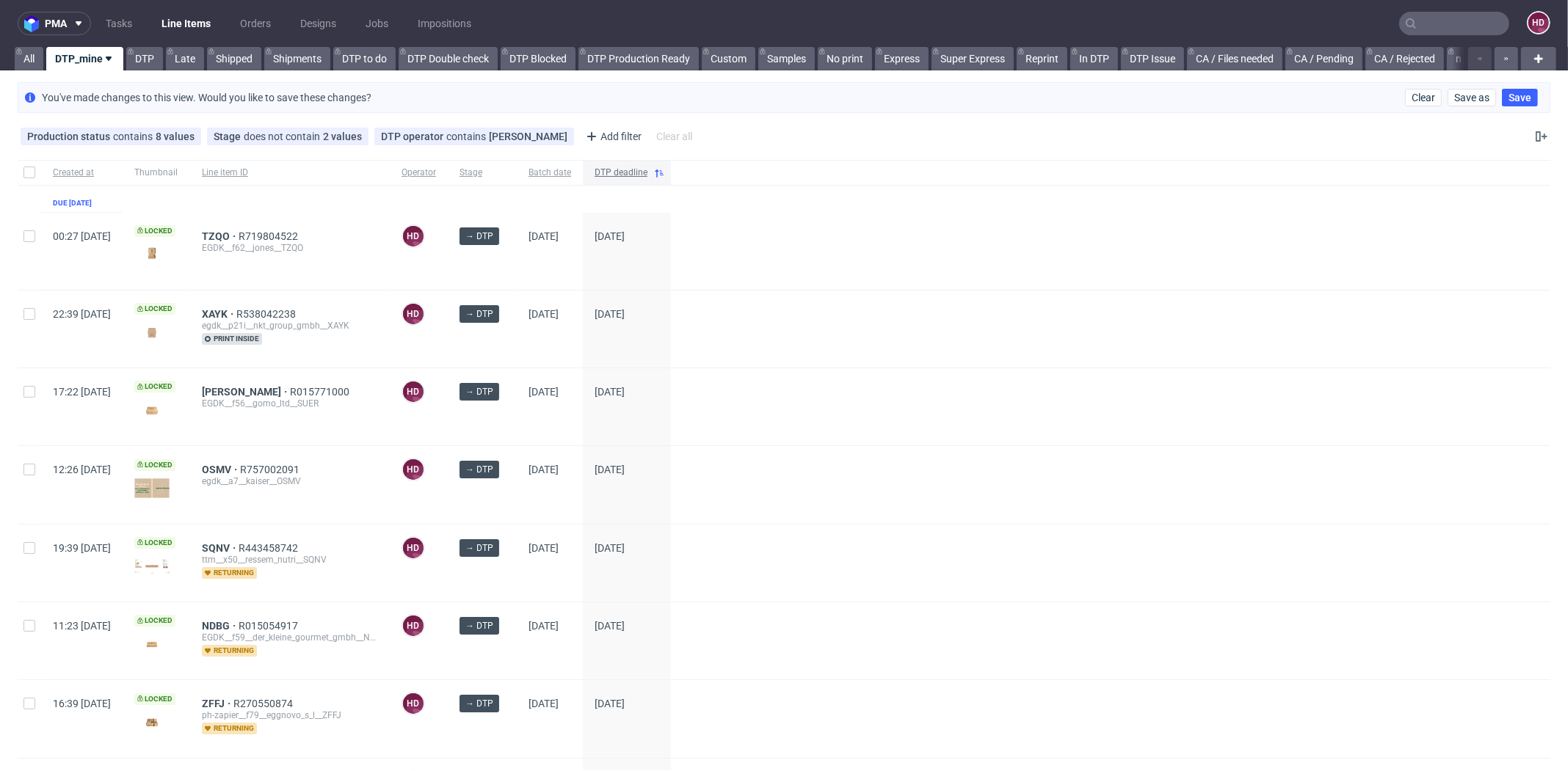
click at [648, 168] on span "DTP deadline" at bounding box center [621, 173] width 53 height 13
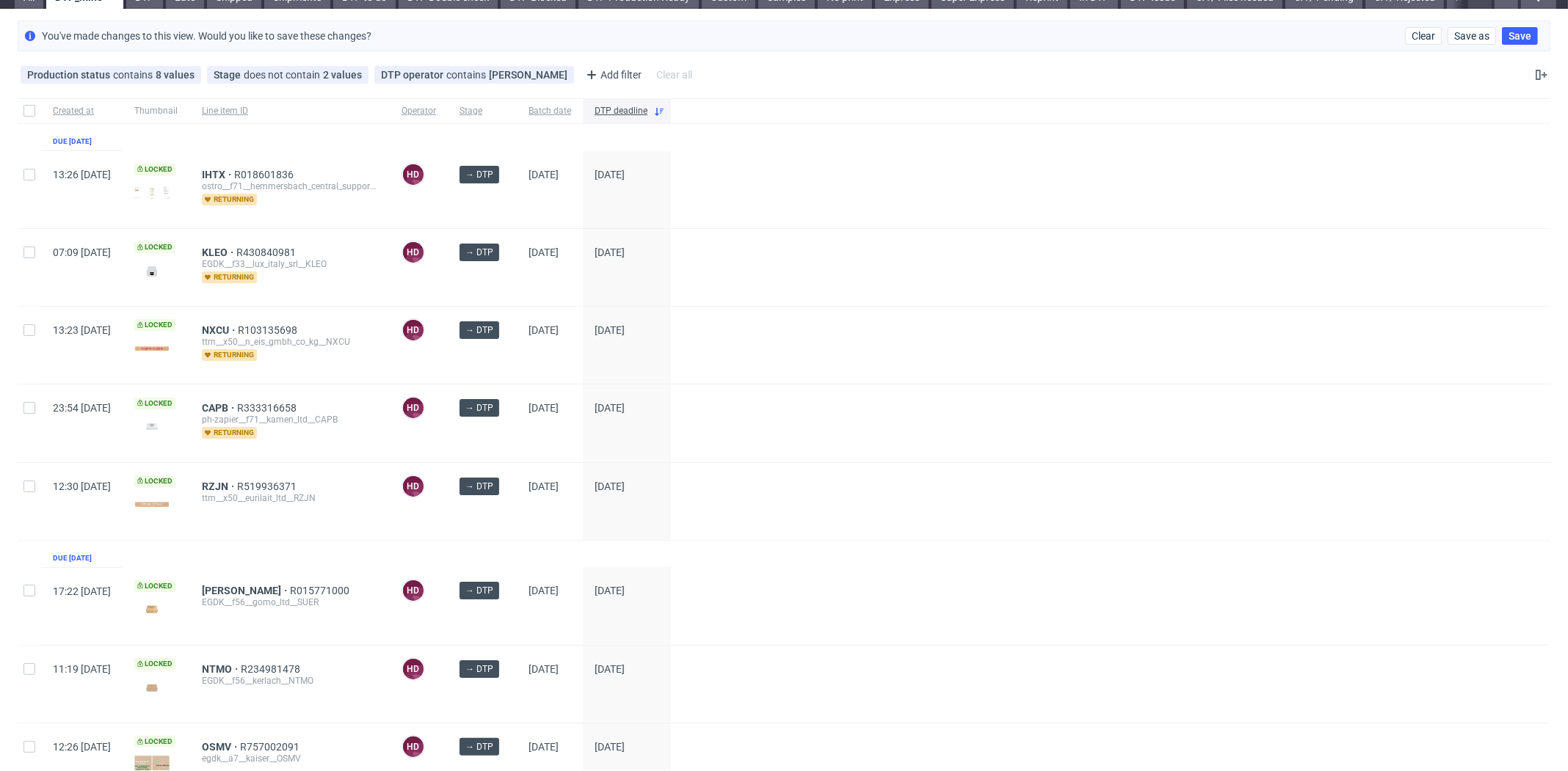
scroll to position [65, 0]
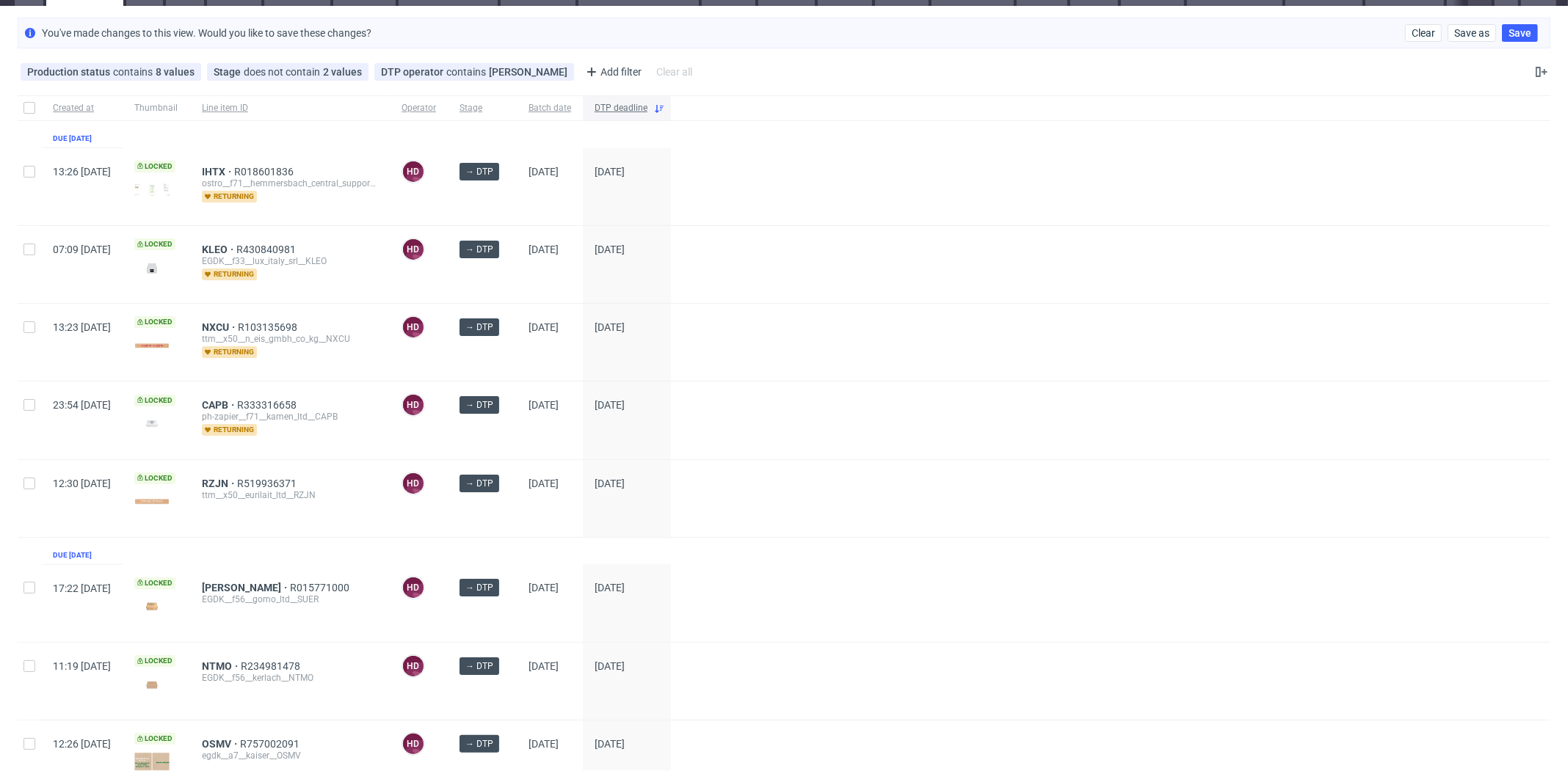
click at [648, 107] on span "DTP deadline" at bounding box center [621, 108] width 53 height 13
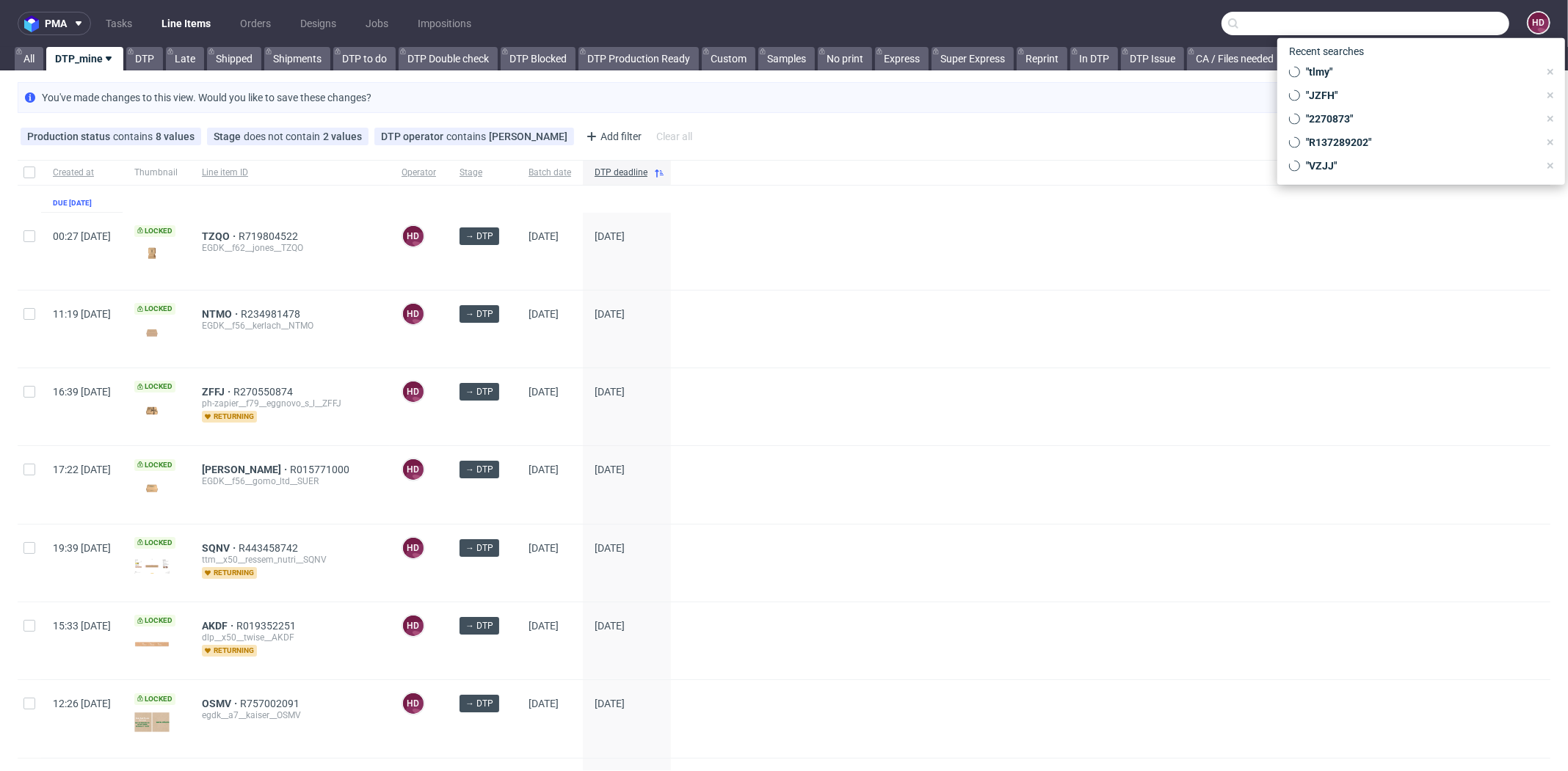
click at [1417, 27] on input "text" at bounding box center [1366, 24] width 287 height 24
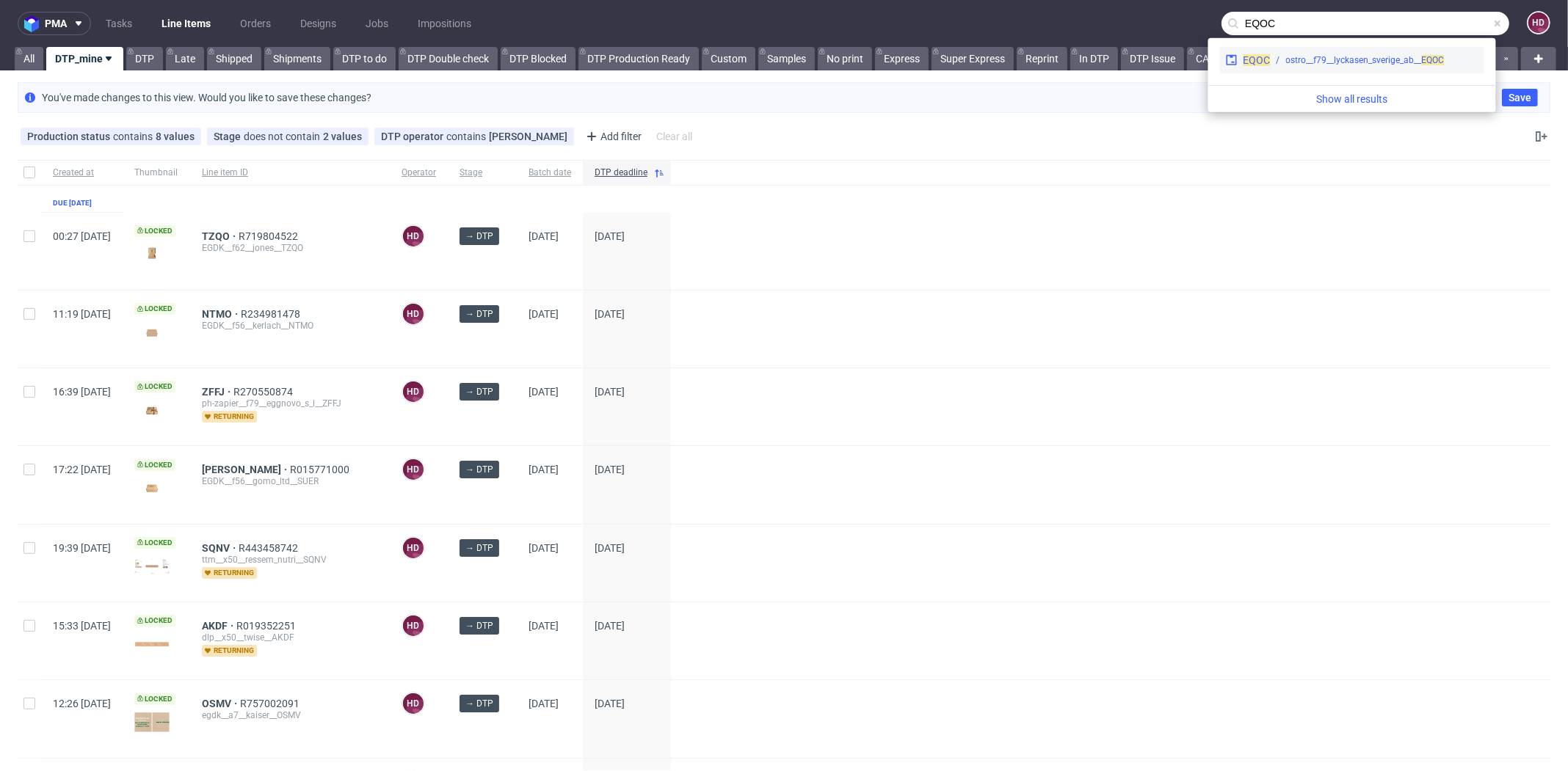
type input "EQOC"
click at [1409, 67] on div "EQOC ostro__f79__lyckasen_sverige_ab__ EQOC" at bounding box center [1352, 60] width 264 height 26
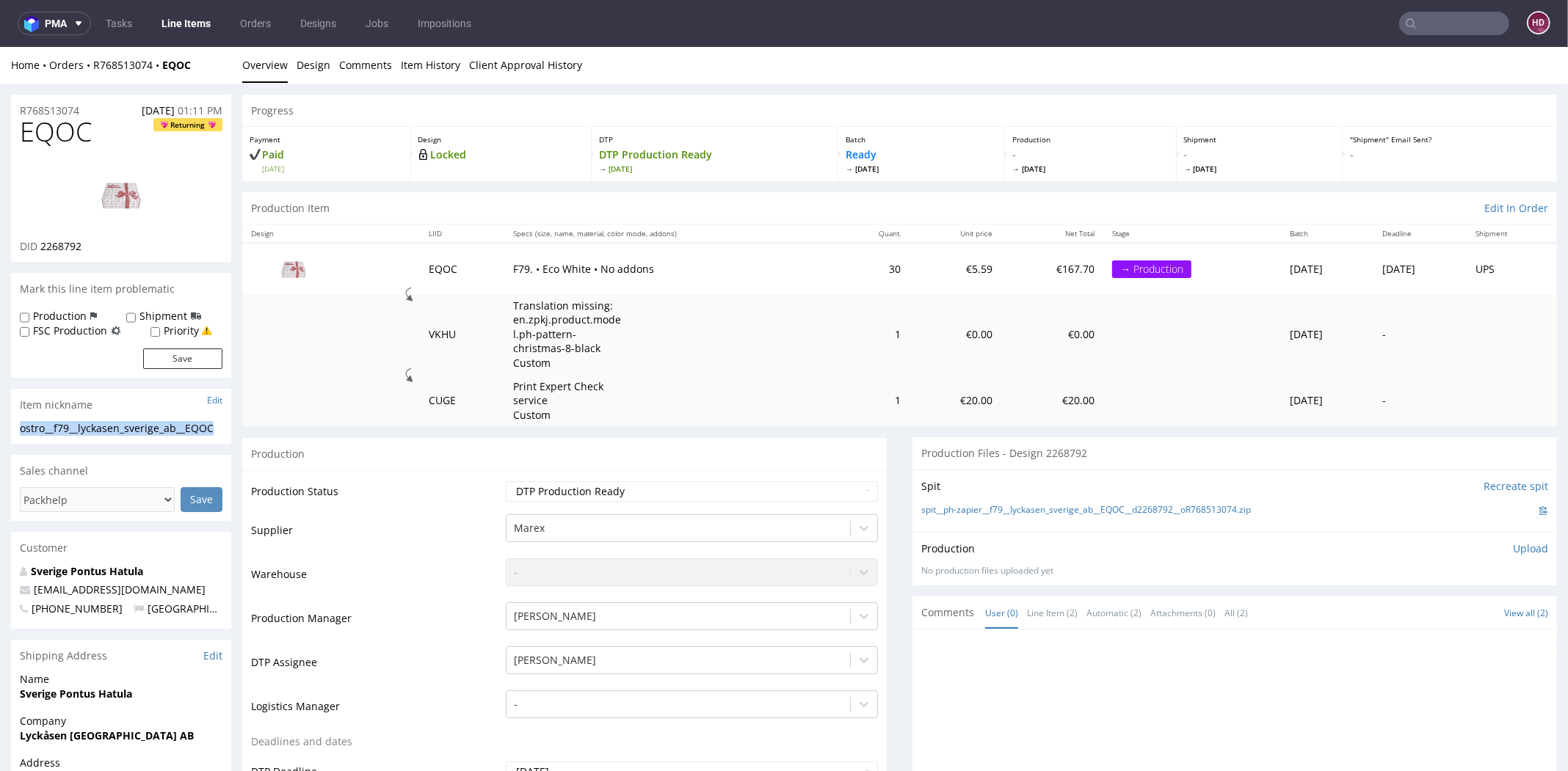
drag, startPoint x: 222, startPoint y: 428, endPoint x: -23, endPoint y: 428, distance: 245.0
copy div "ostro__f79__lyckasen_sverige_ab__EQOC"
drag, startPoint x: 88, startPoint y: 111, endPoint x: 2, endPoint y: 109, distance: 86.0
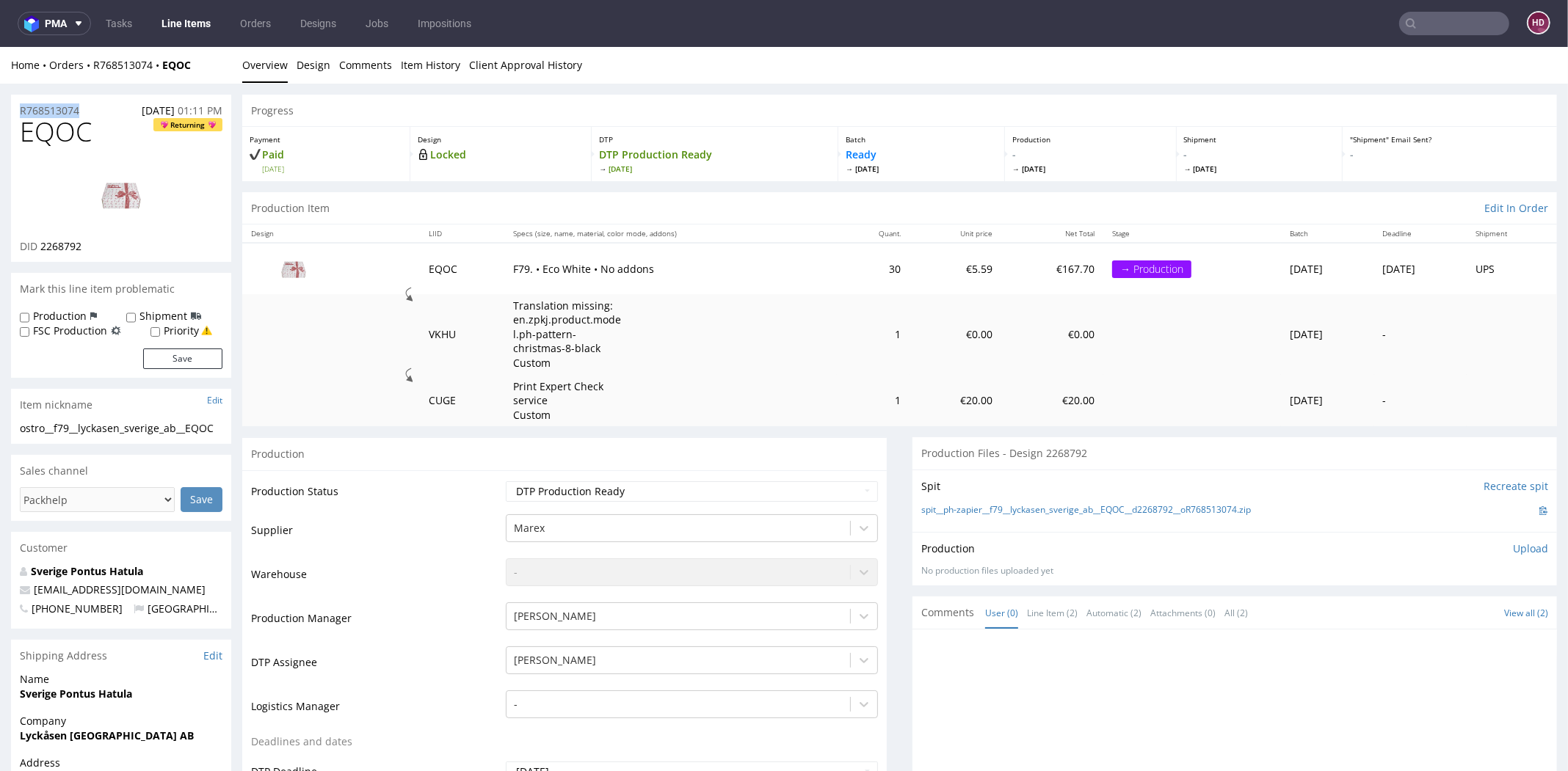
copy p "R768513074"
drag, startPoint x: 86, startPoint y: 241, endPoint x: 39, endPoint y: 239, distance: 47.0
click at [38, 239] on div "DID 2268792" at bounding box center [121, 246] width 202 height 14
copy p "DID 2268792"
click at [116, 199] on img at bounding box center [121, 195] width 117 height 66
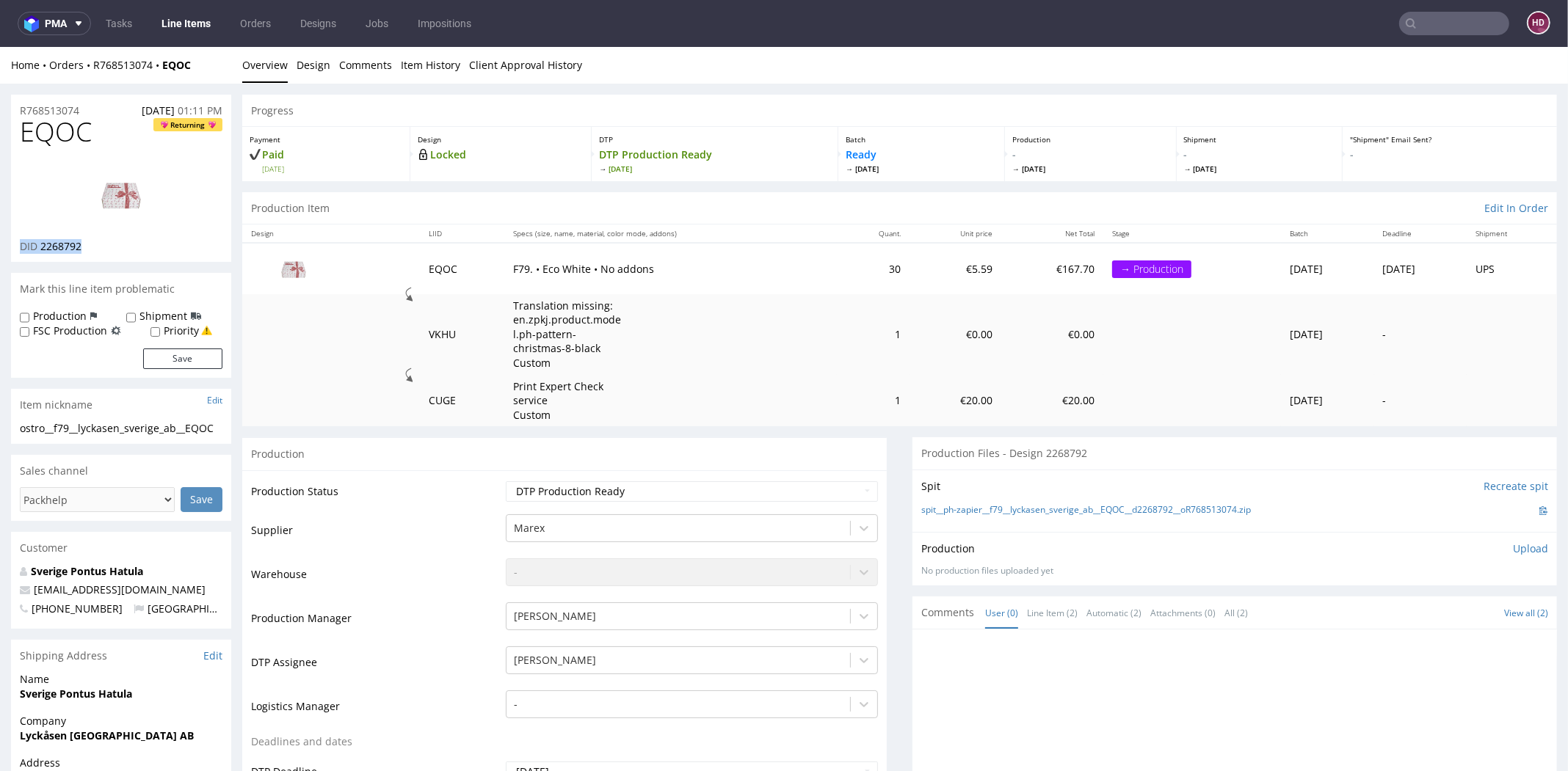
click at [1514, 544] on p "Upload" at bounding box center [1531, 548] width 35 height 14
click at [1426, 611] on div "Add files" at bounding box center [1444, 615] width 73 height 22
type input "C:\fakepath\ostro__f79__lyckasen_sverige_ab__EQOC__d2268792__oR768513074.pdf"
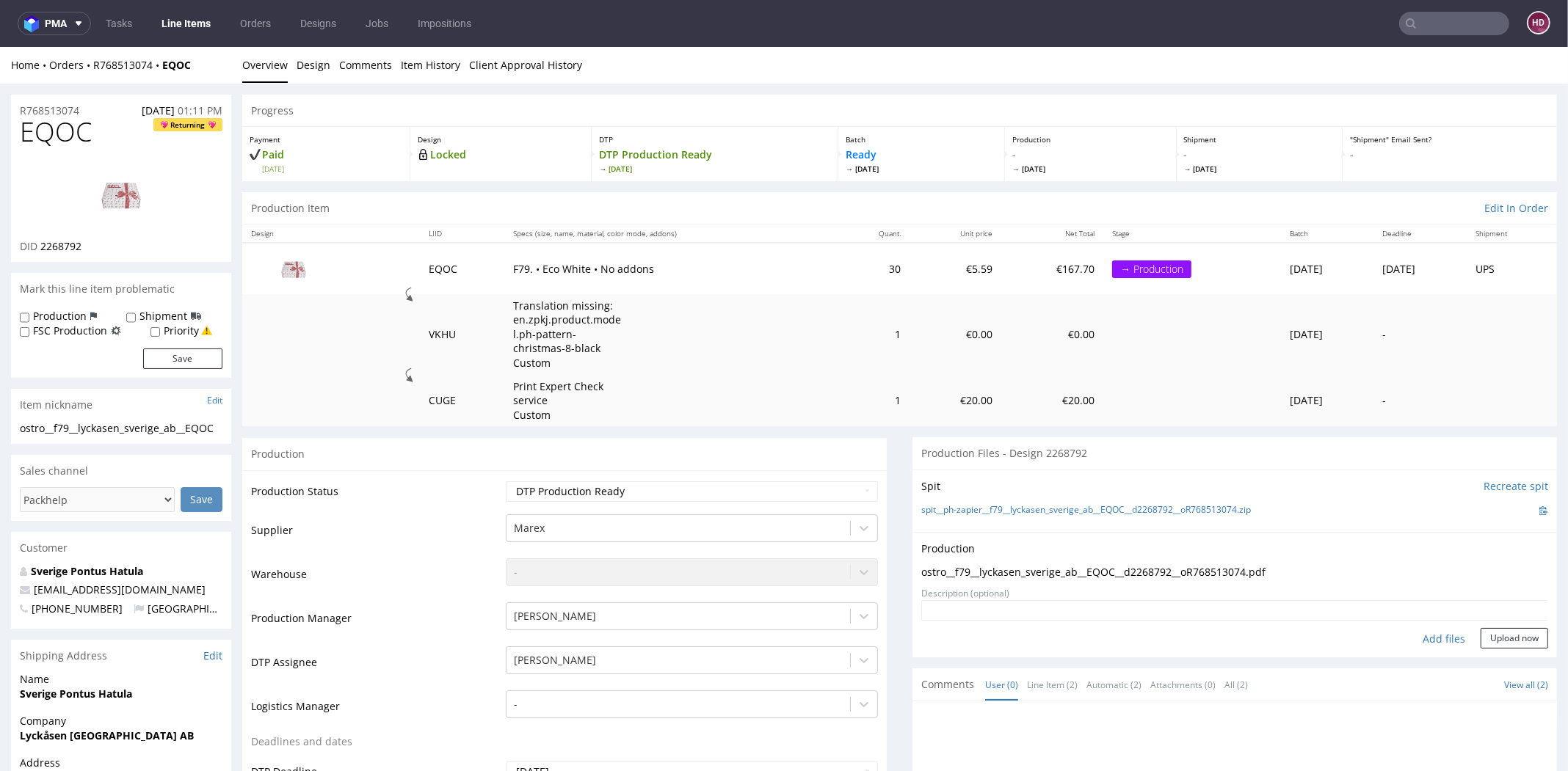
click at [722, 486] on select "Waiting for Artwork Waiting for Diecut Waiting for Mockup Waiting for DTP Waiti…" at bounding box center [692, 491] width 372 height 20
select select "dtp_in_process"
click at [506, 481] on select "Waiting for Artwork Waiting for Diecut Waiting for Mockup Waiting for DTP Waiti…" at bounding box center [692, 491] width 372 height 20
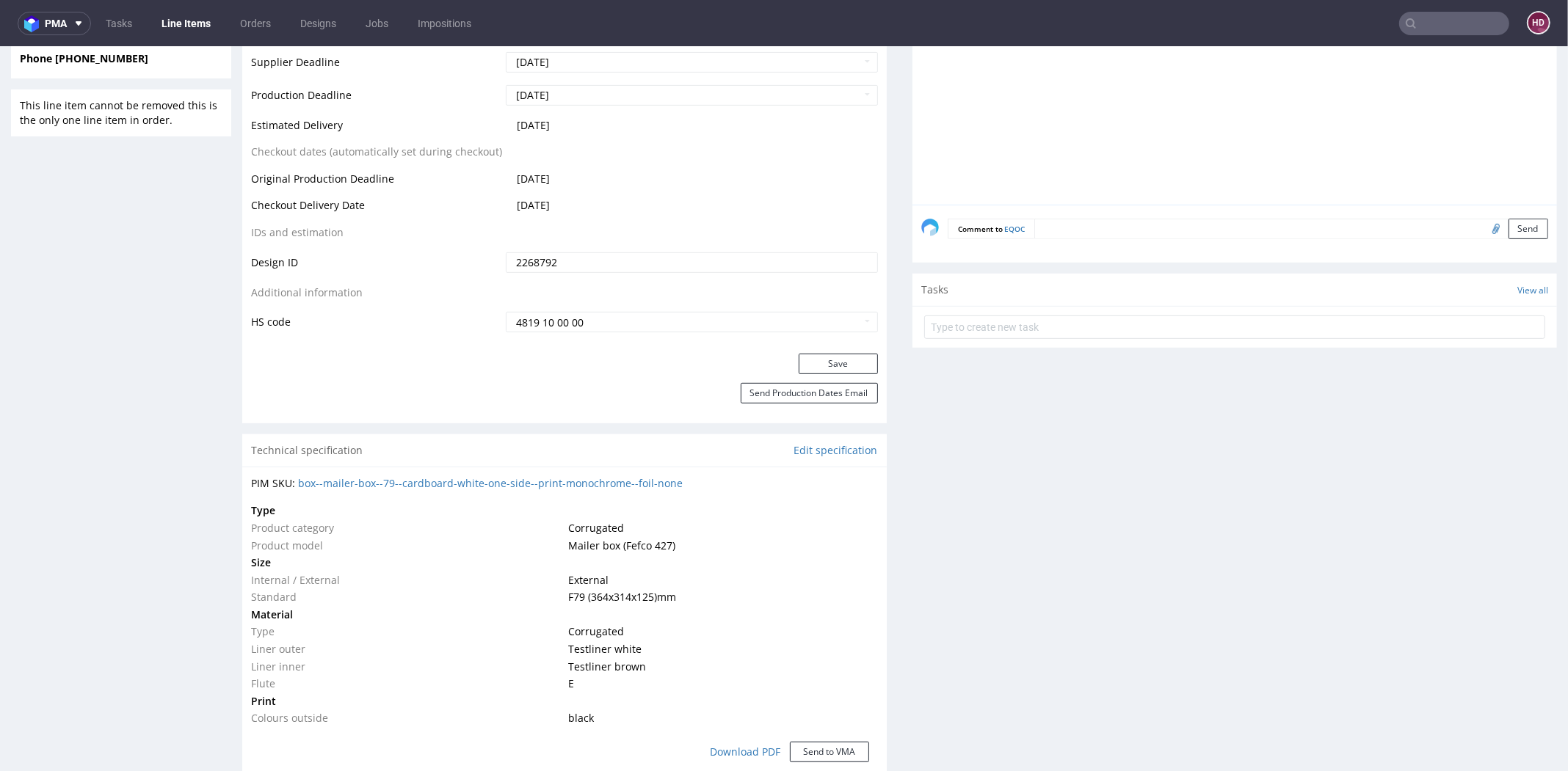
scroll to position [809, 0]
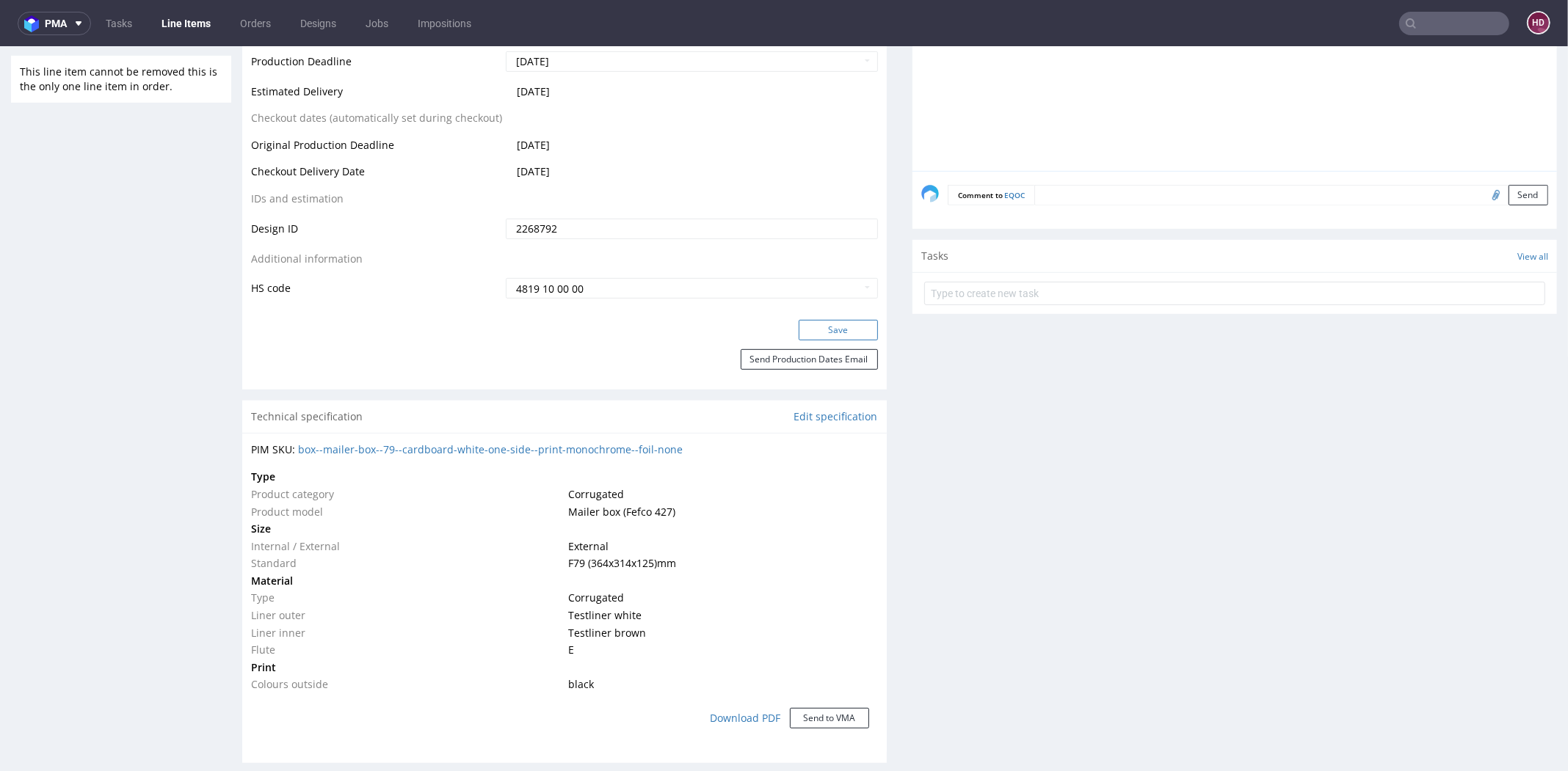
click at [812, 326] on button "Save" at bounding box center [838, 330] width 79 height 20
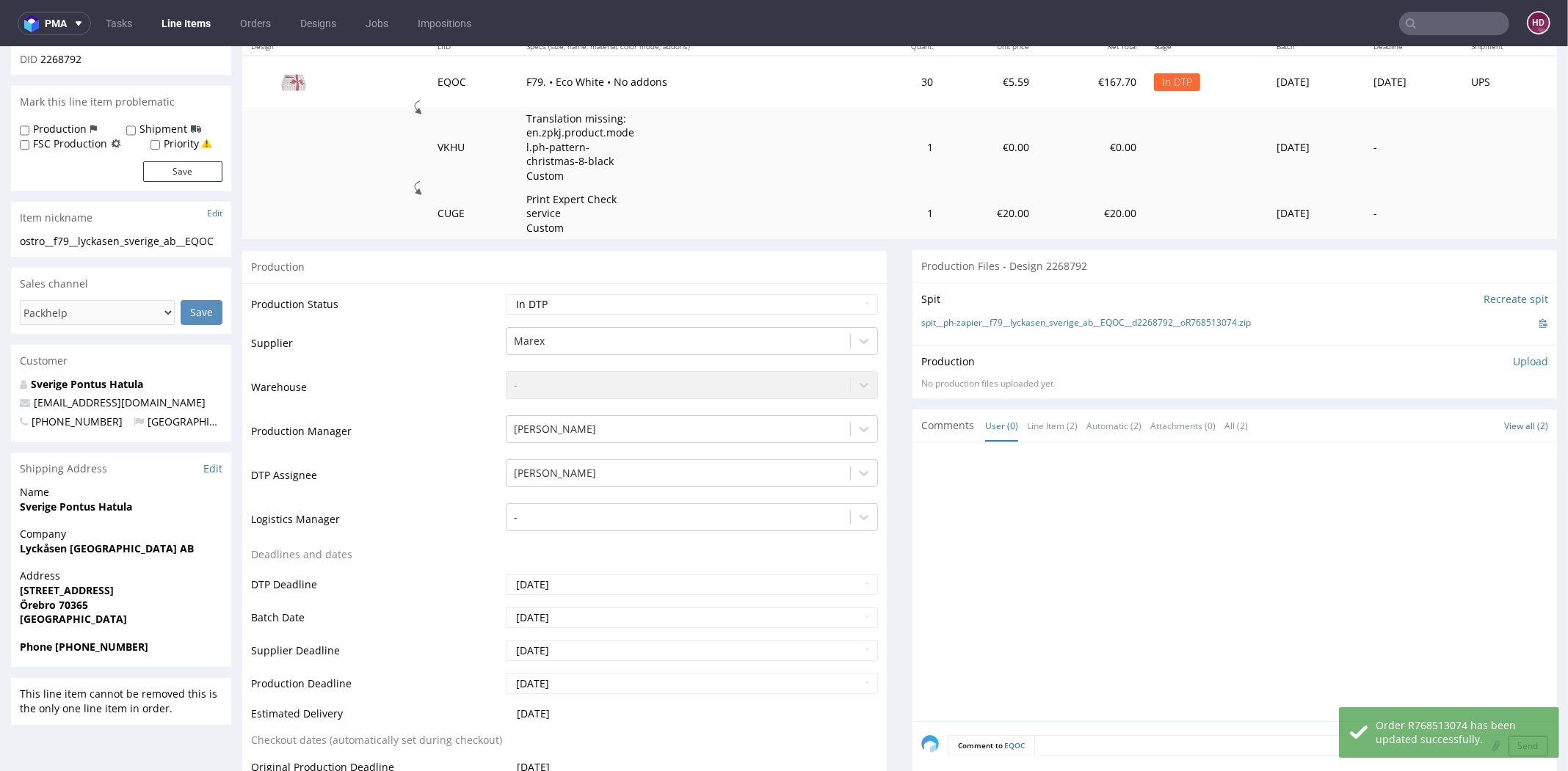
scroll to position [0, 0]
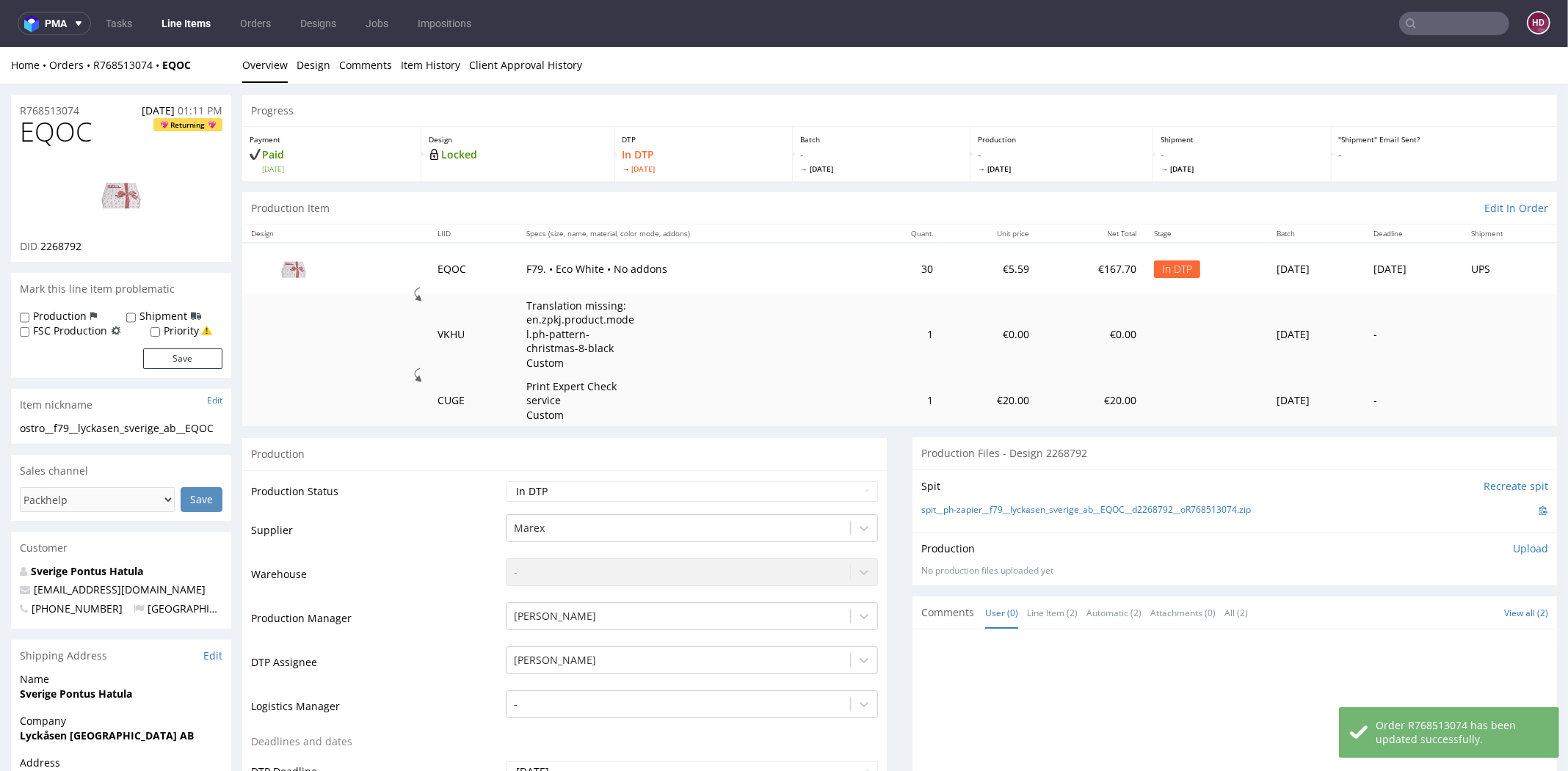
click at [1514, 546] on p "Upload" at bounding box center [1531, 548] width 35 height 14
click at [1427, 613] on div "Add files" at bounding box center [1444, 615] width 73 height 22
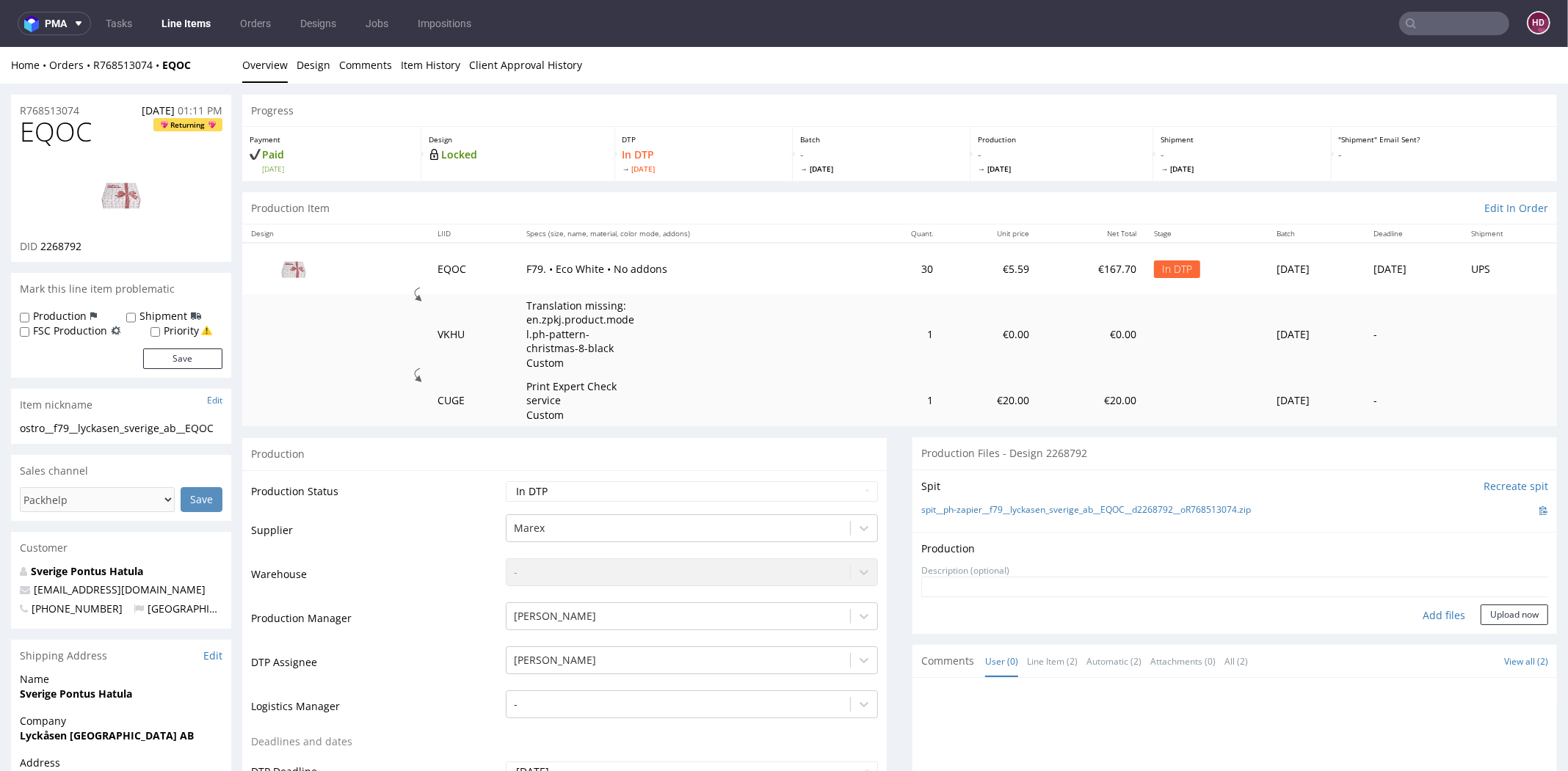
type input "C:\fakepath\ostro__f79__lyckasen_sverige_ab__EQOC__d2268792__oR768513074.pdf"
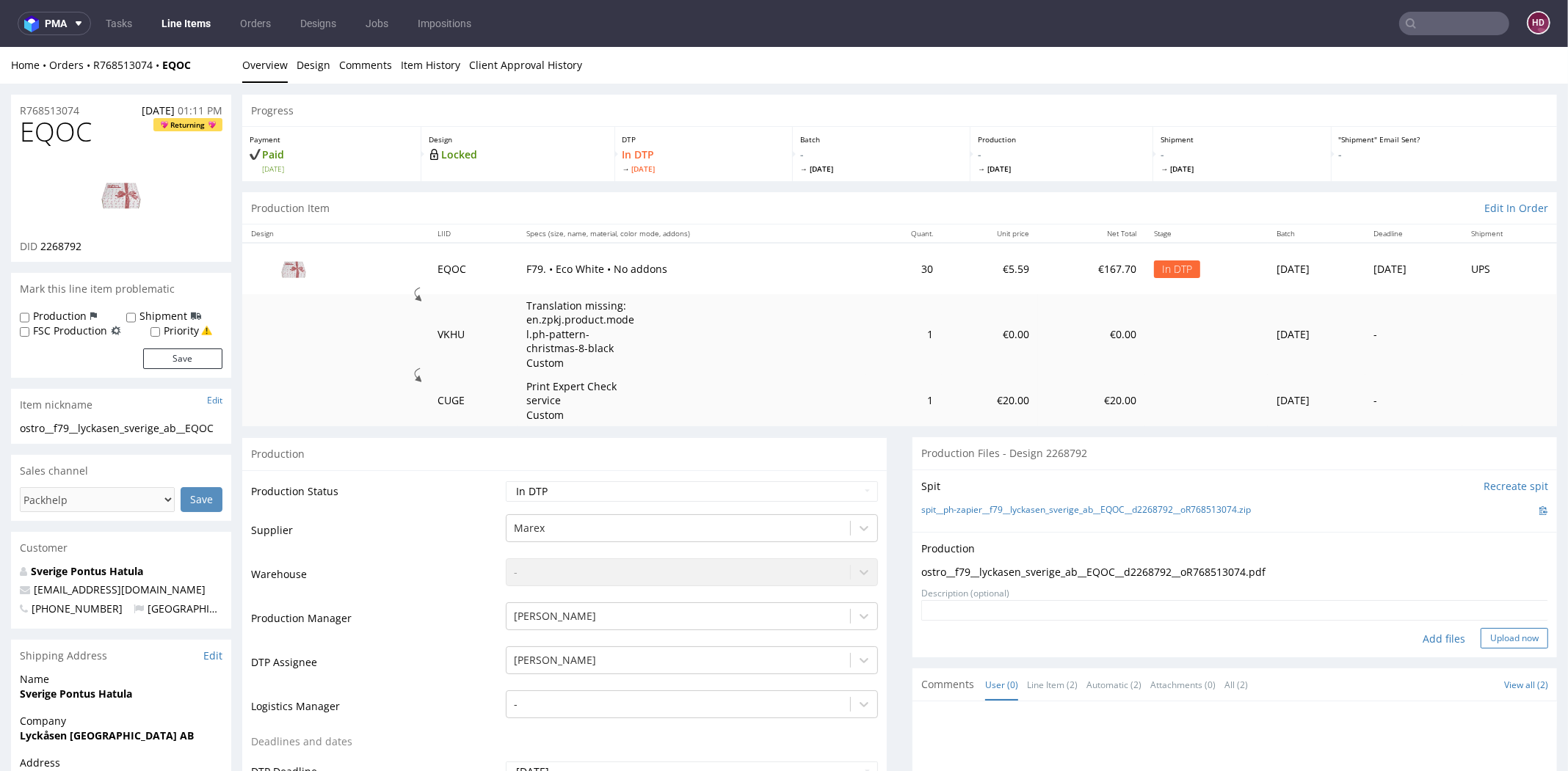
click at [1481, 638] on button "Upload now" at bounding box center [1514, 638] width 67 height 20
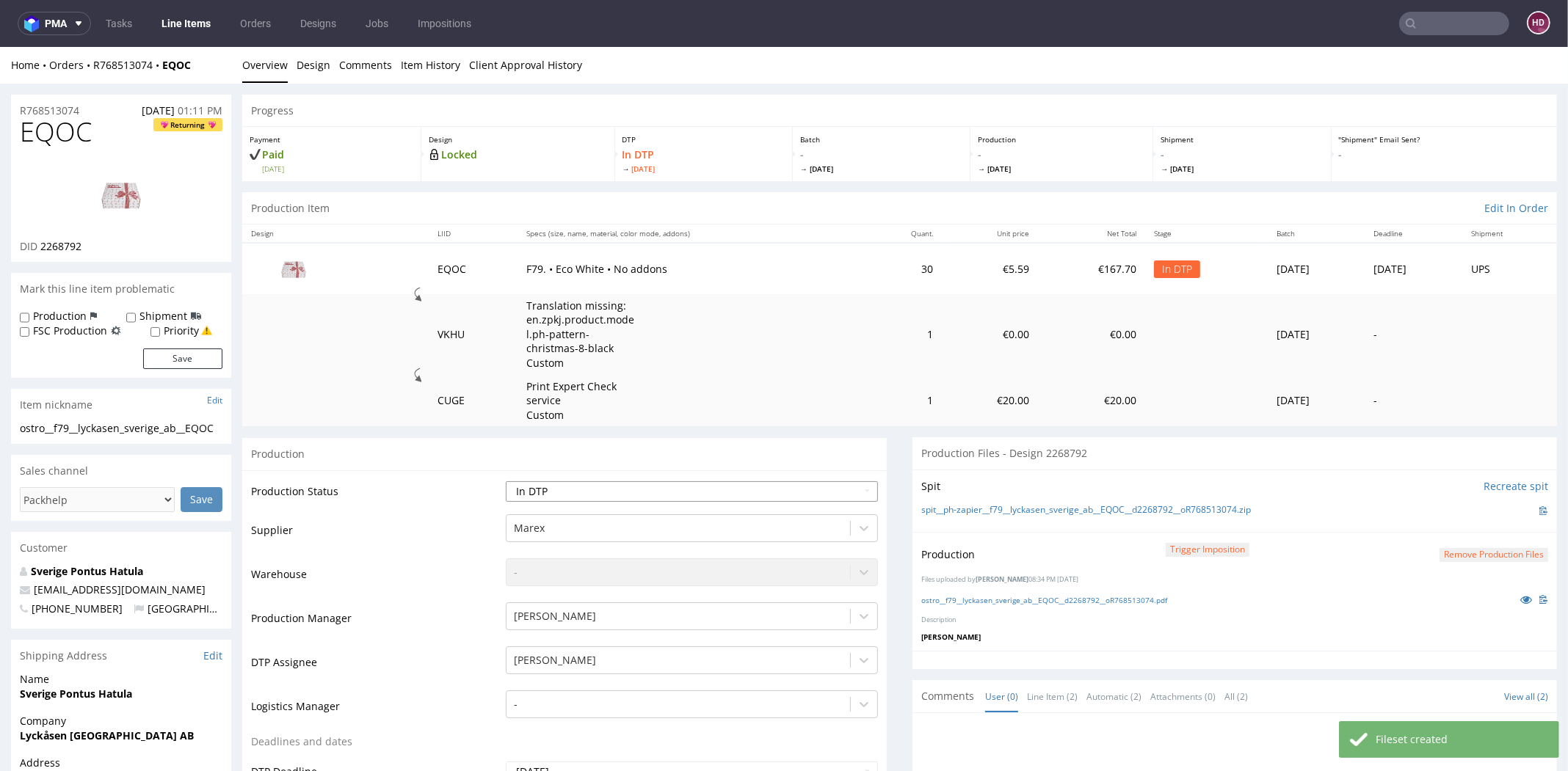
click at [557, 492] on select "Waiting for Artwork Waiting for Diecut Waiting for Mockup Waiting for DTP Waiti…" at bounding box center [692, 491] width 372 height 20
select select "dtp_production_ready"
click at [506, 481] on select "Waiting for Artwork Waiting for Diecut Waiting for Mockup Waiting for DTP Waiti…" at bounding box center [692, 491] width 372 height 20
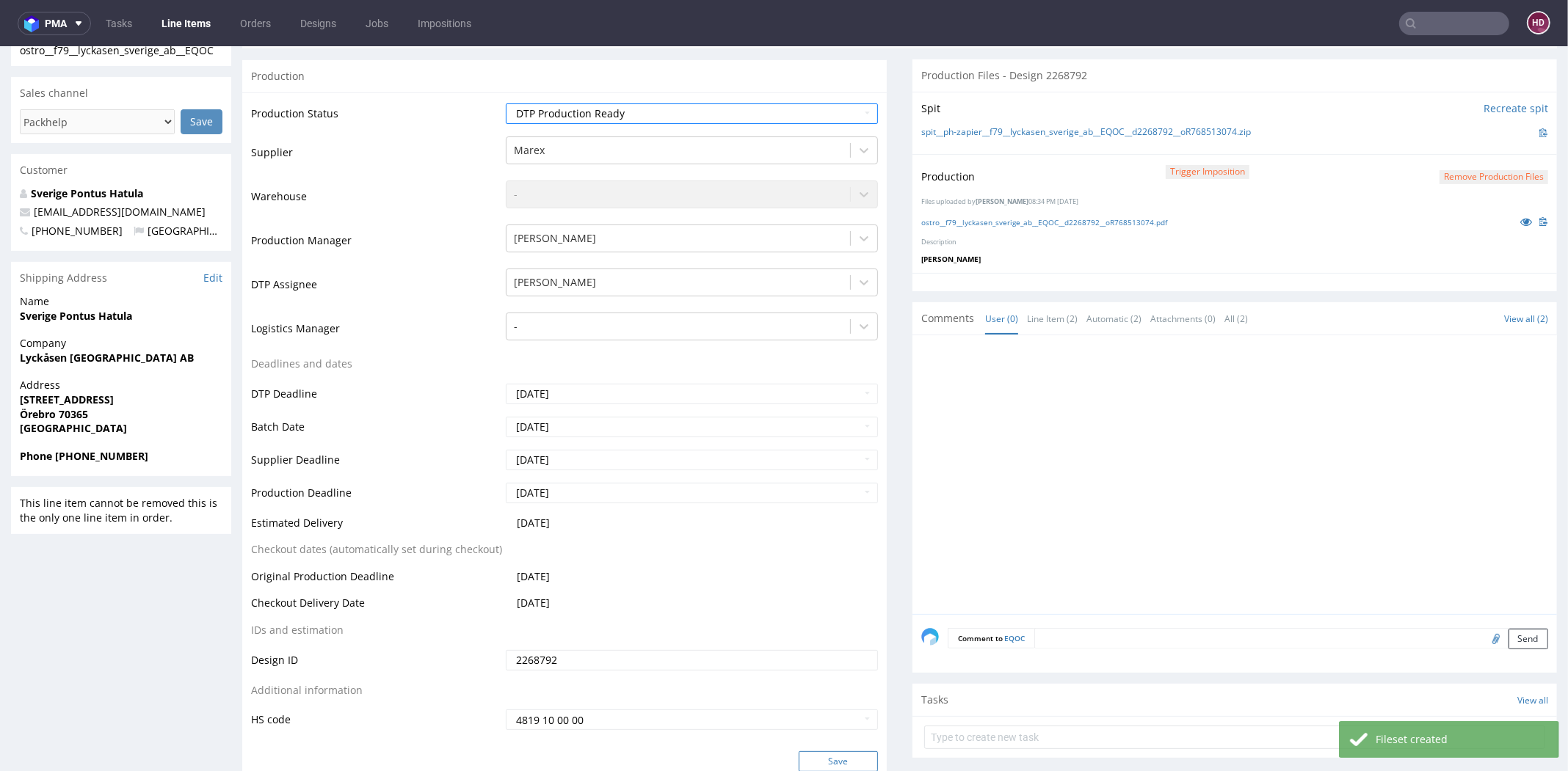
click at [831, 761] on button "Save" at bounding box center [838, 762] width 79 height 20
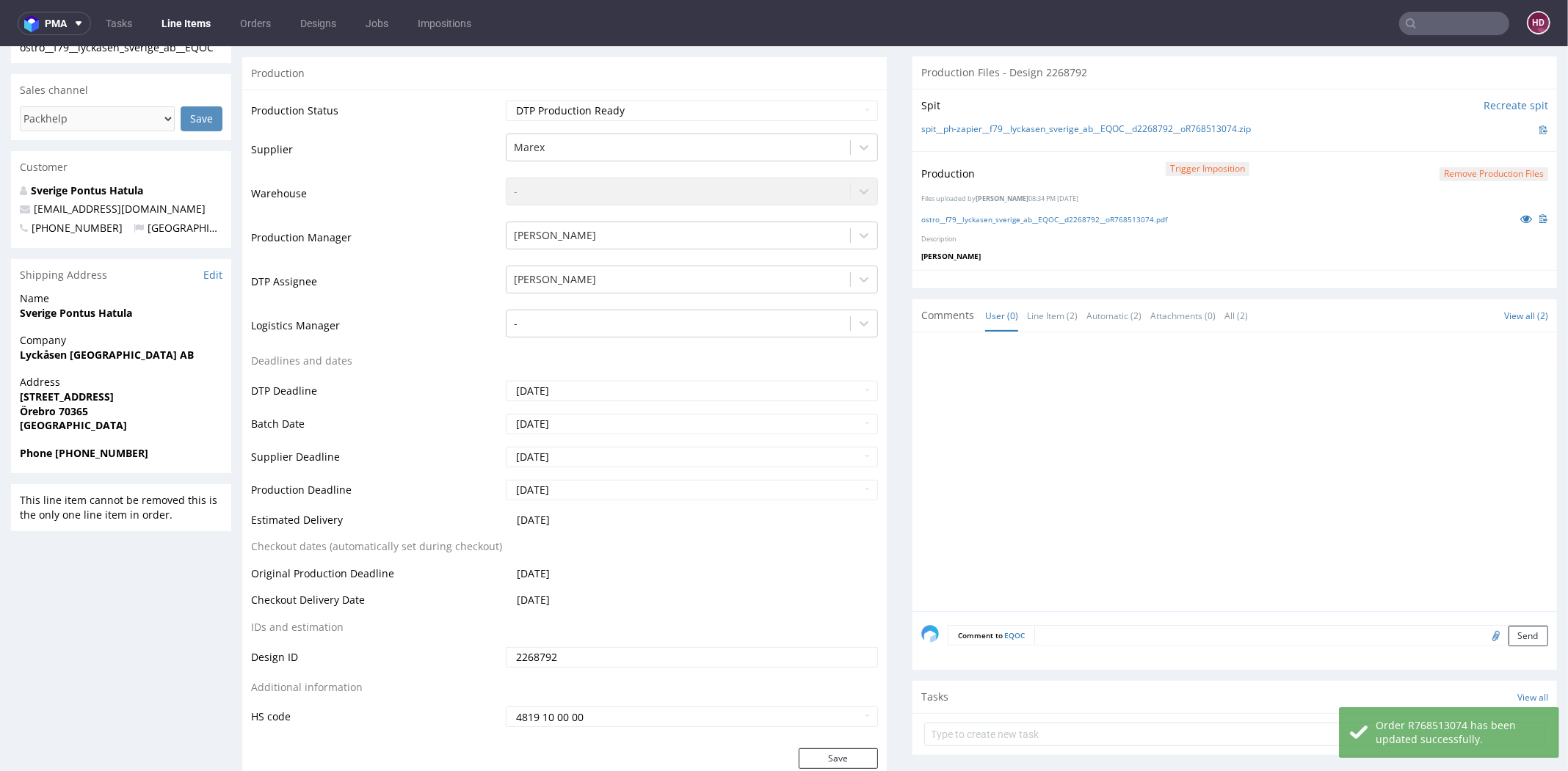
click at [170, 24] on link "Line Items" at bounding box center [186, 24] width 67 height 24
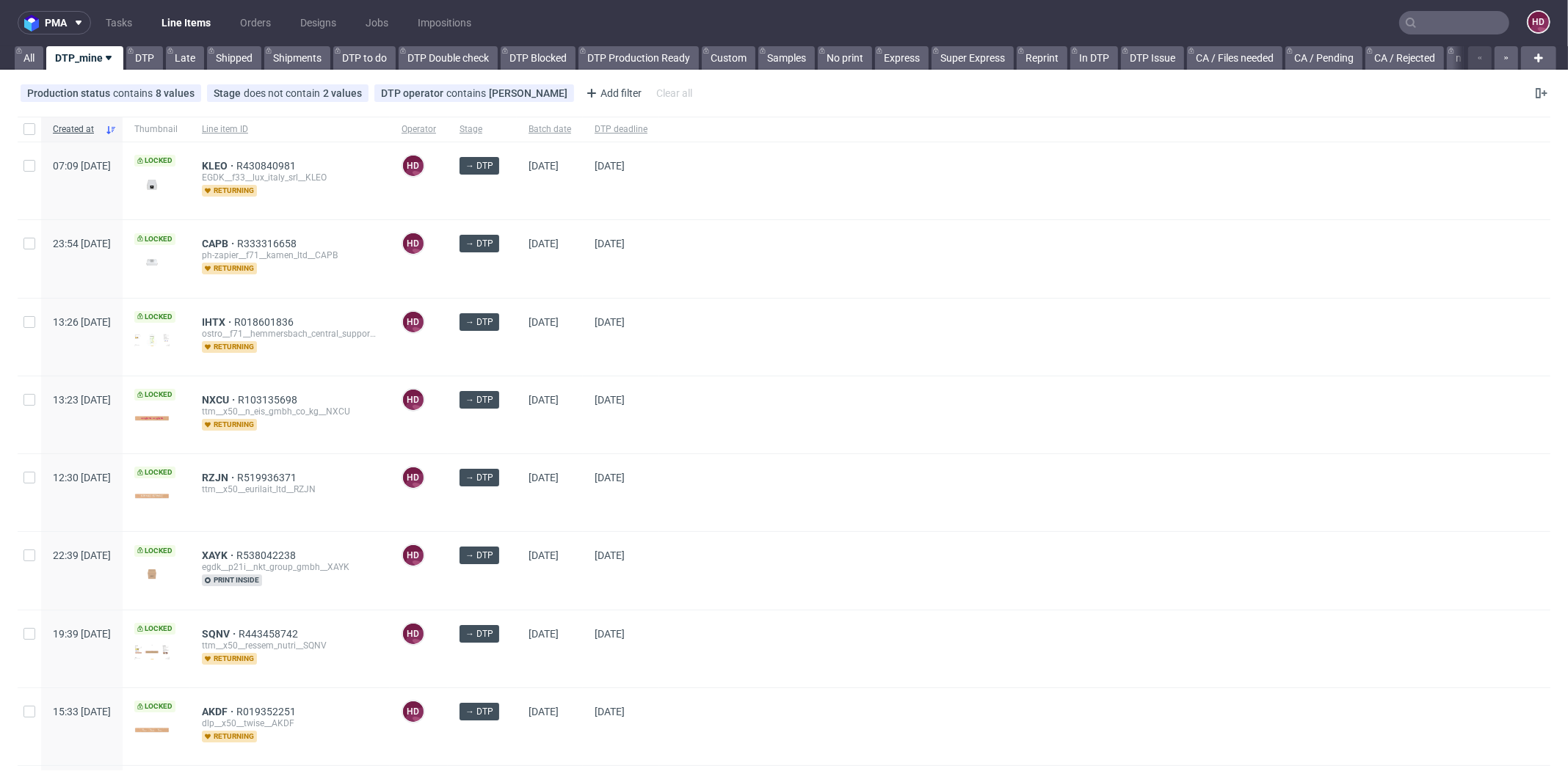
scroll to position [4, 0]
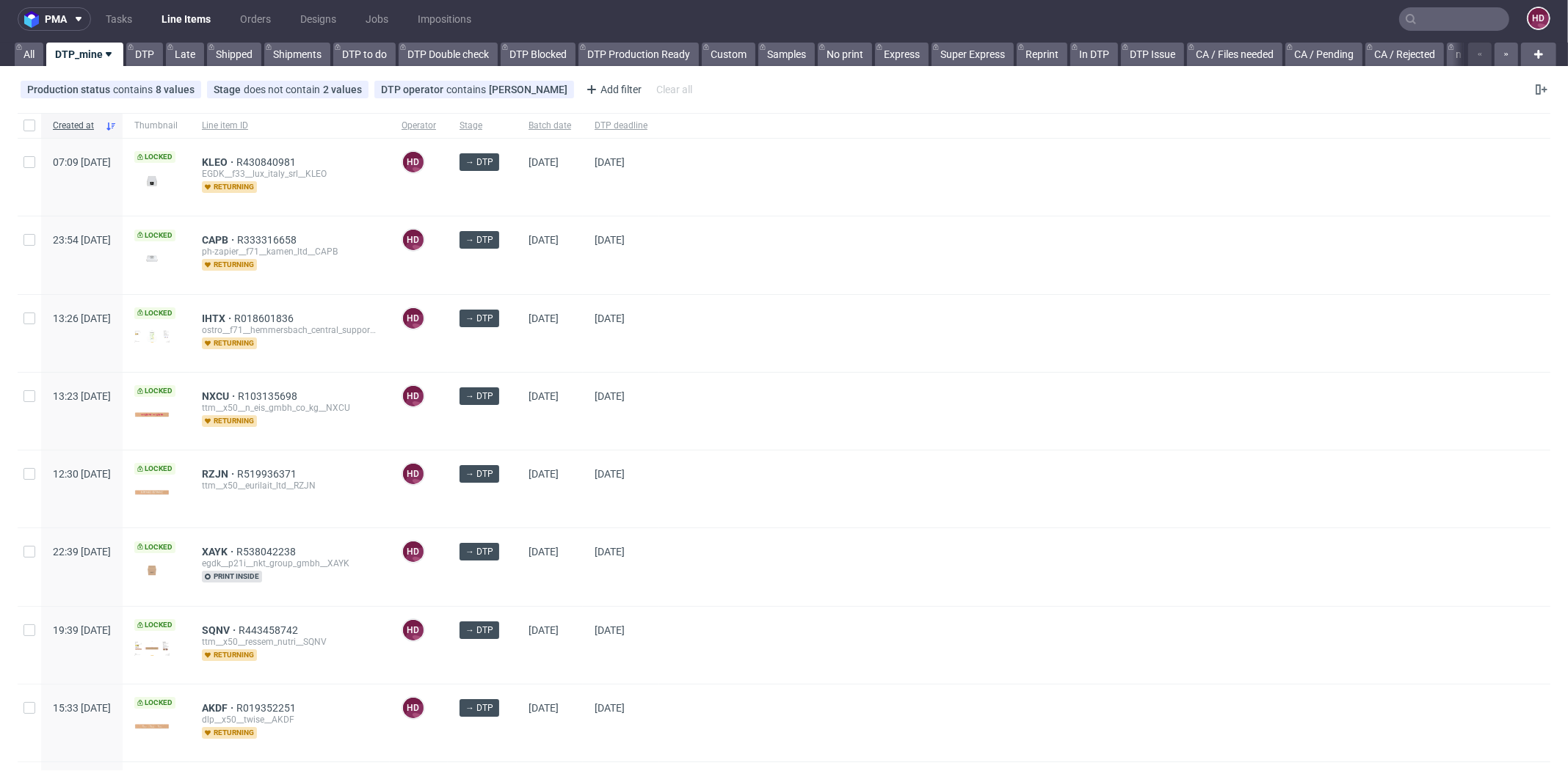
click at [1428, 26] on input "text" at bounding box center [1455, 20] width 111 height 24
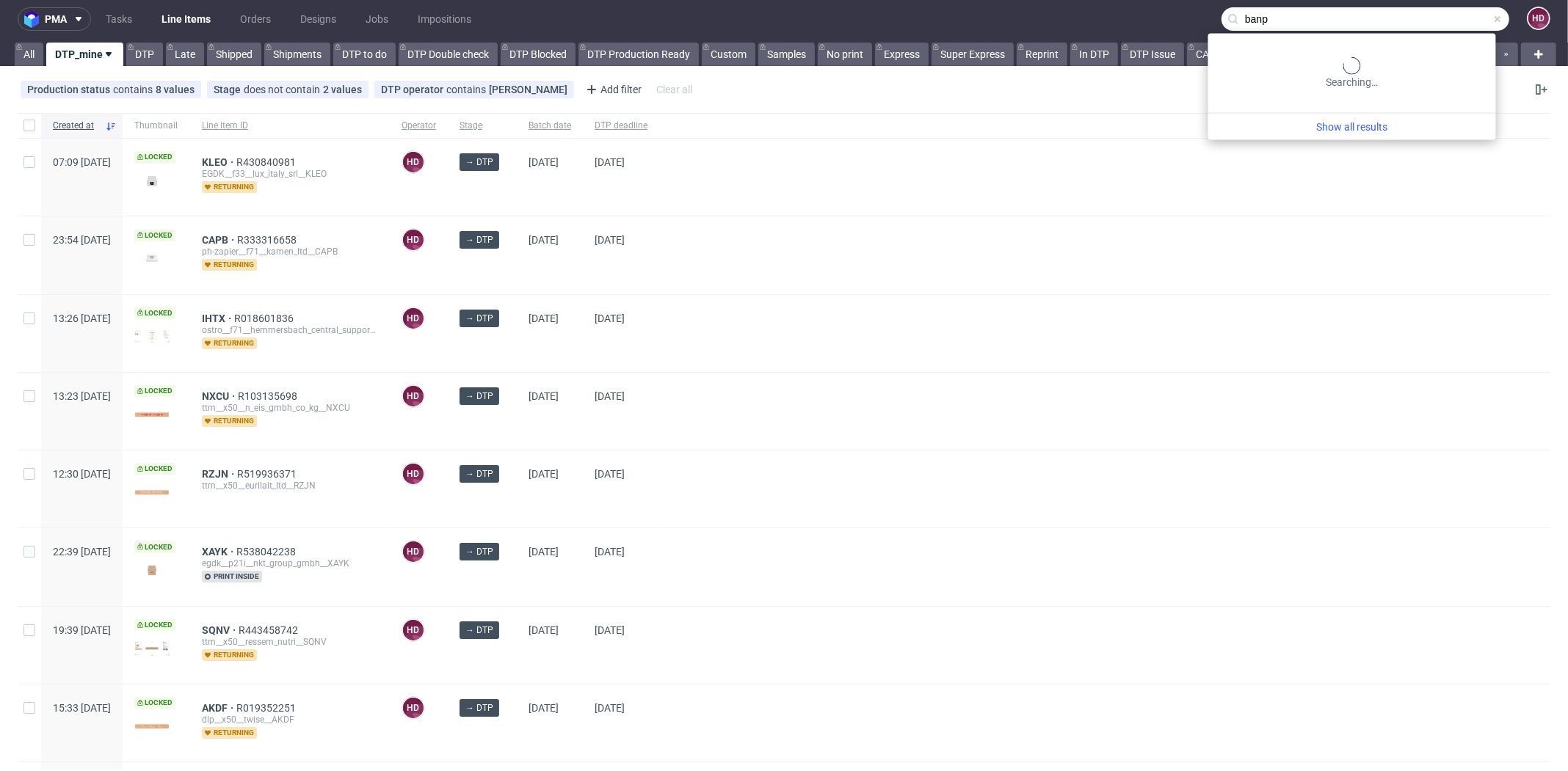
type input "banp"
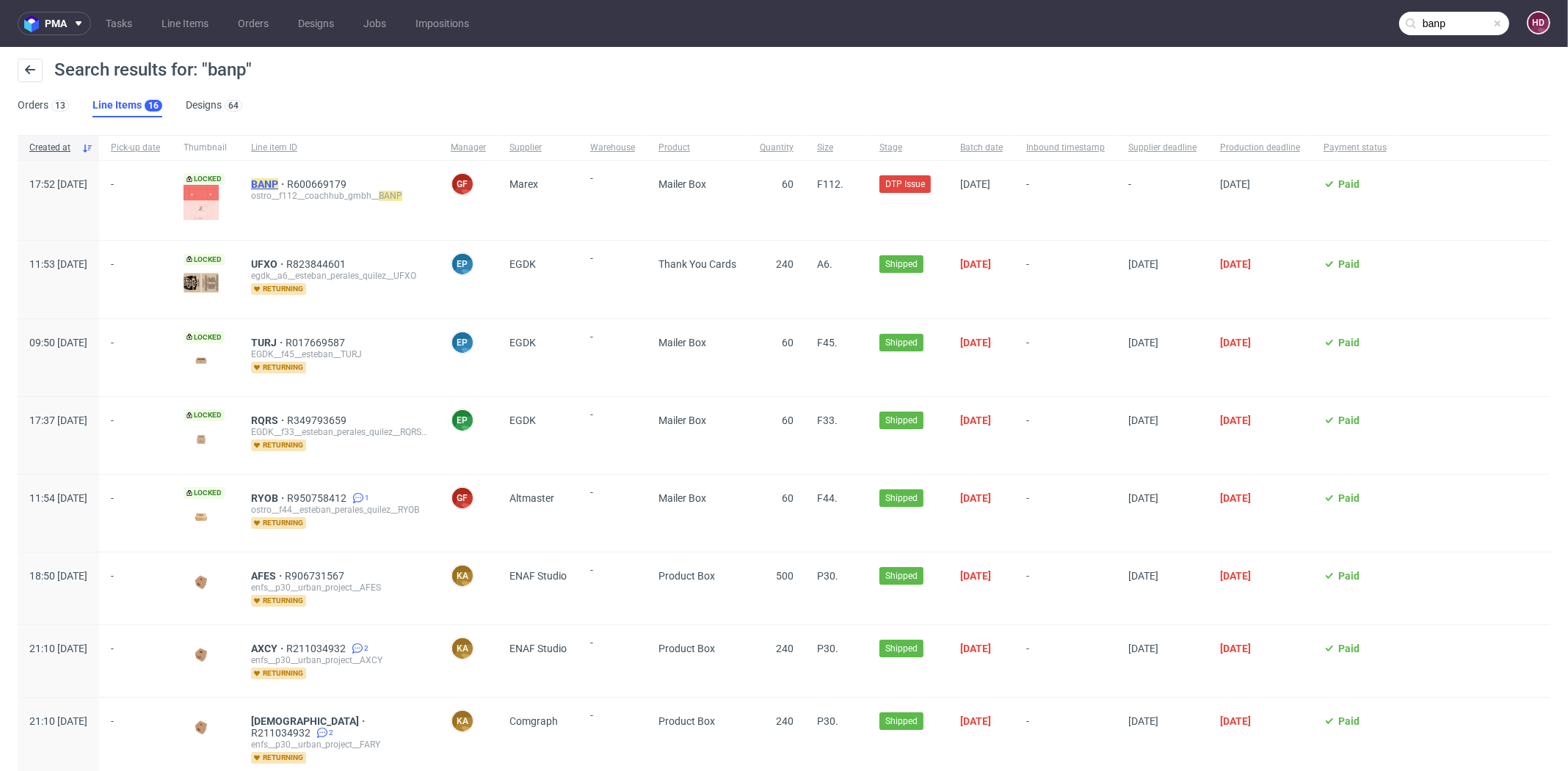
click at [278, 185] on mark "BANP" at bounding box center [264, 184] width 27 height 12
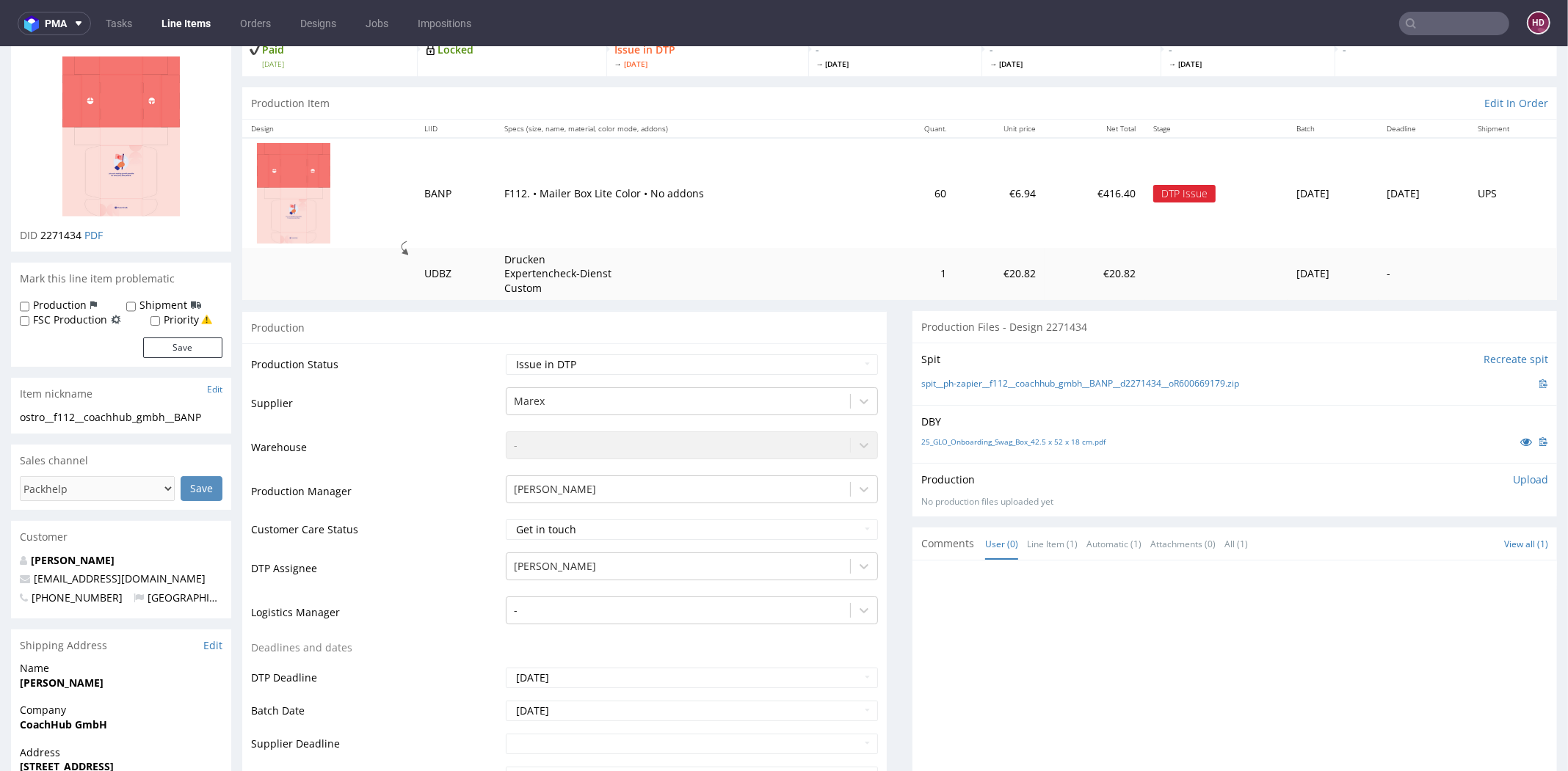
scroll to position [385, 0]
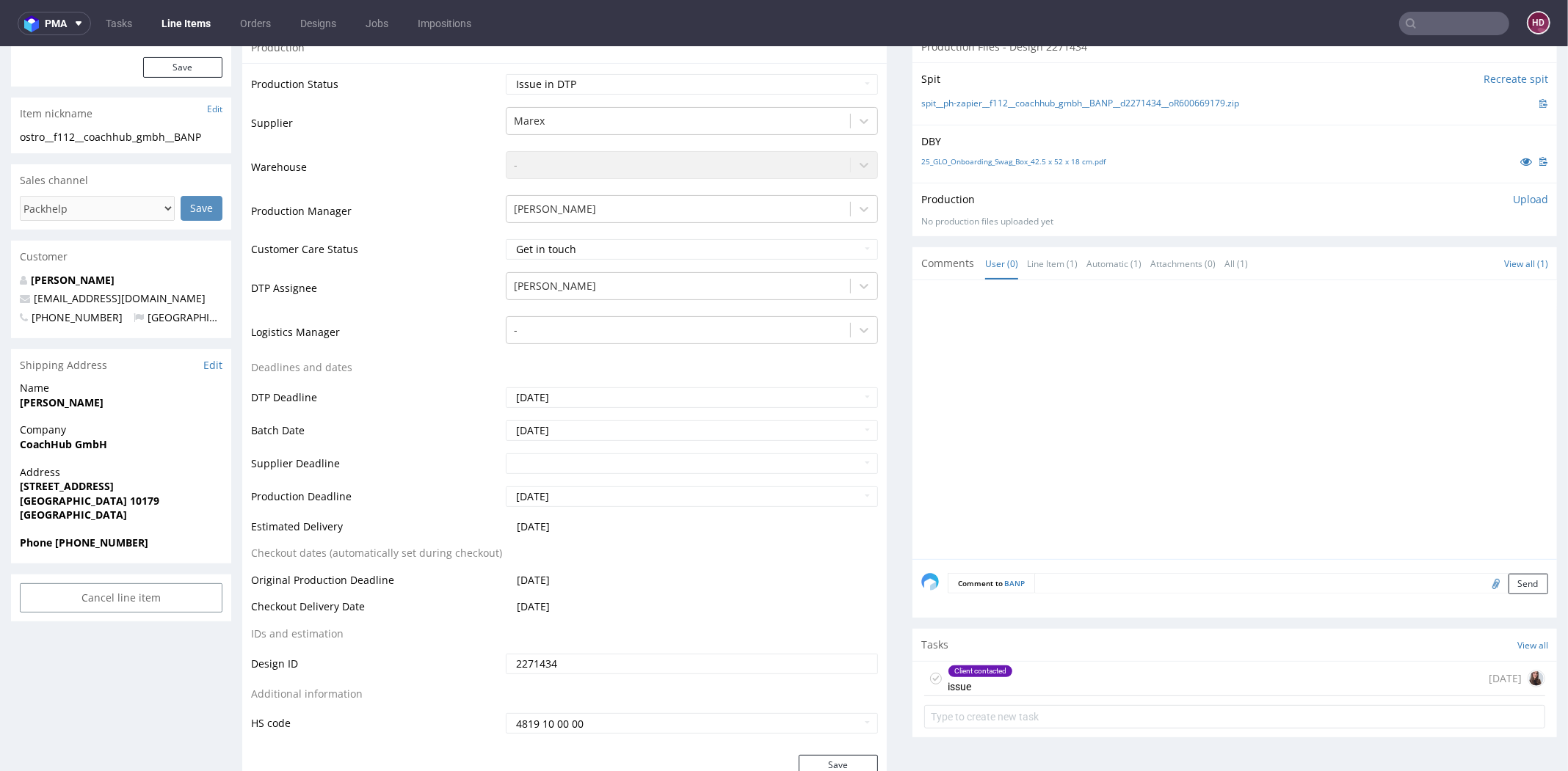
click at [999, 666] on div "Client contacted" at bounding box center [980, 672] width 64 height 12
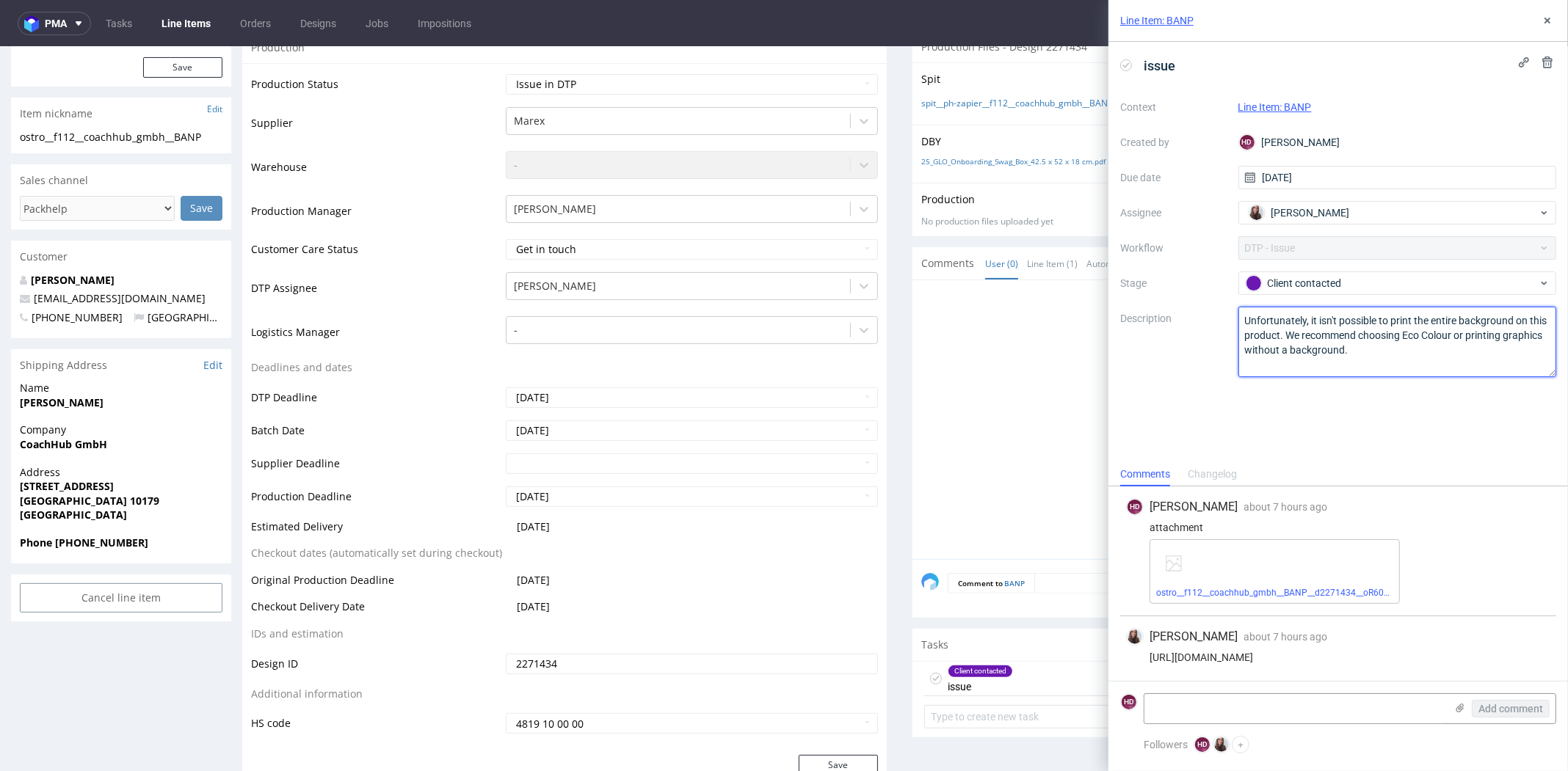
drag, startPoint x: 1364, startPoint y: 359, endPoint x: 1214, endPoint y: 297, distance: 162.3
click at [1214, 297] on div "Context Line Item: BANP Created by HD [PERSON_NAME] Due date [DATE] Assignee [P…" at bounding box center [1338, 236] width 436 height 282
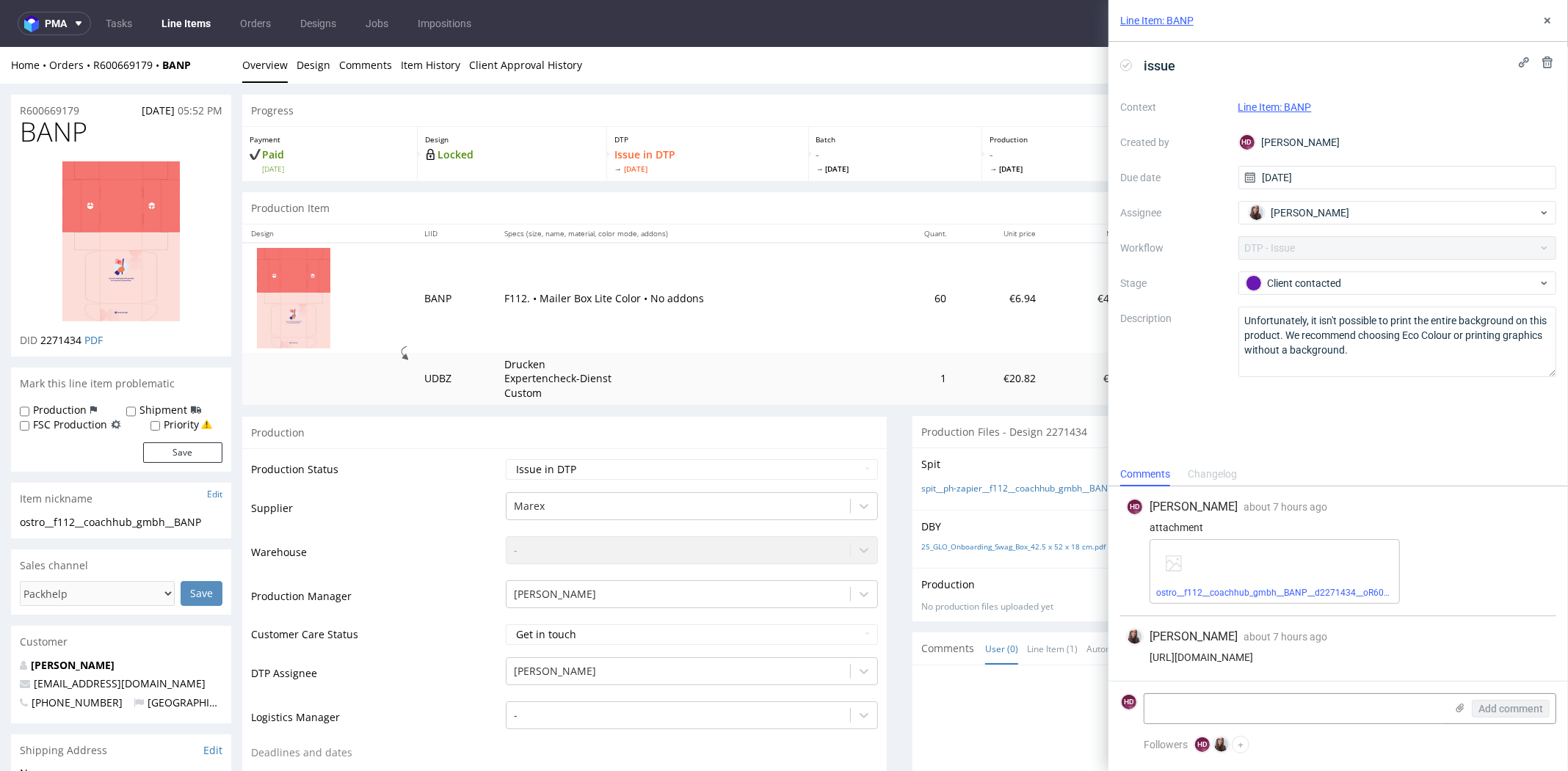
click at [185, 27] on link "Line Items" at bounding box center [186, 24] width 67 height 24
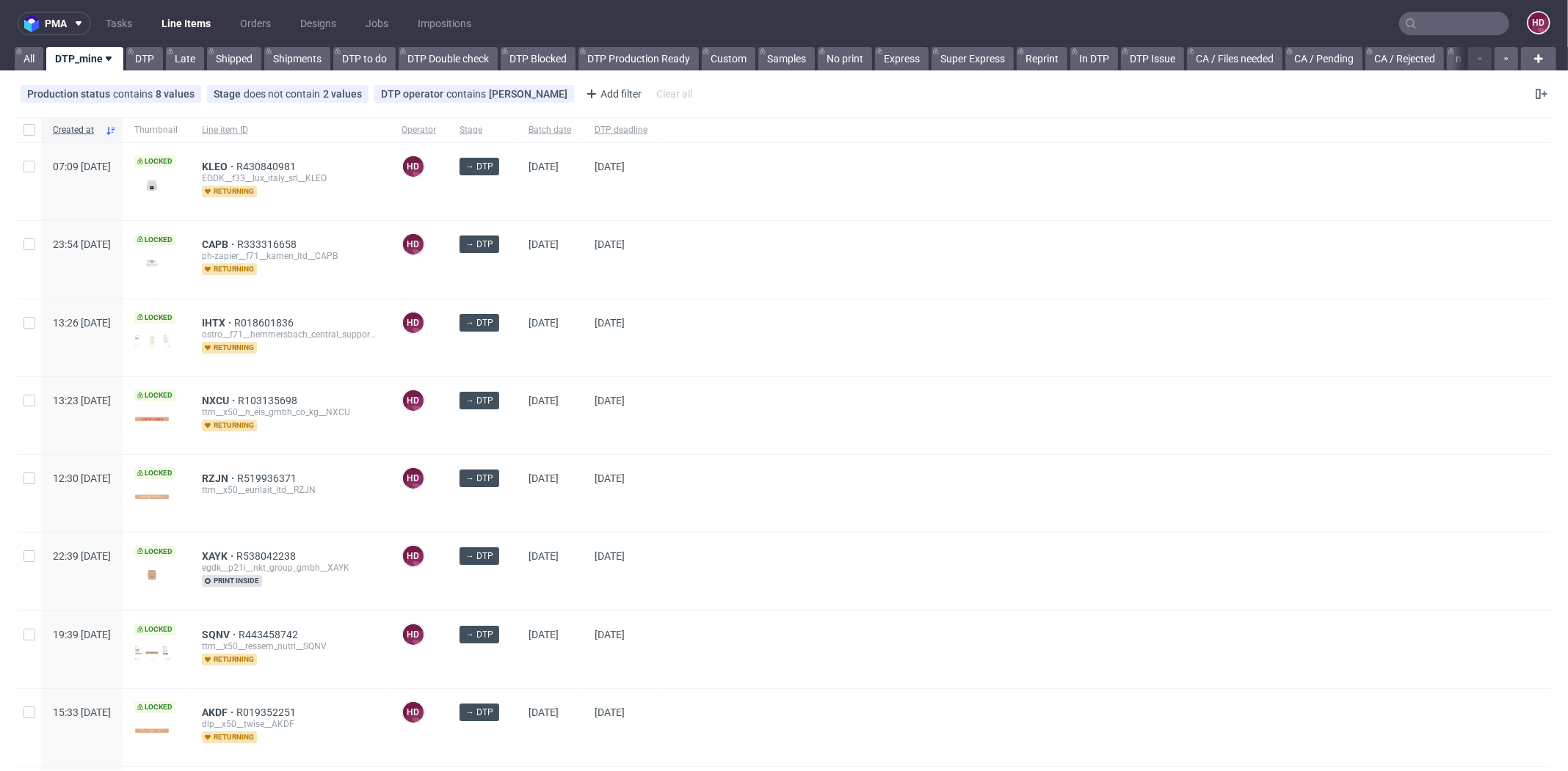
click at [648, 124] on span "DTP deadline" at bounding box center [621, 130] width 53 height 13
